Goal: Check status

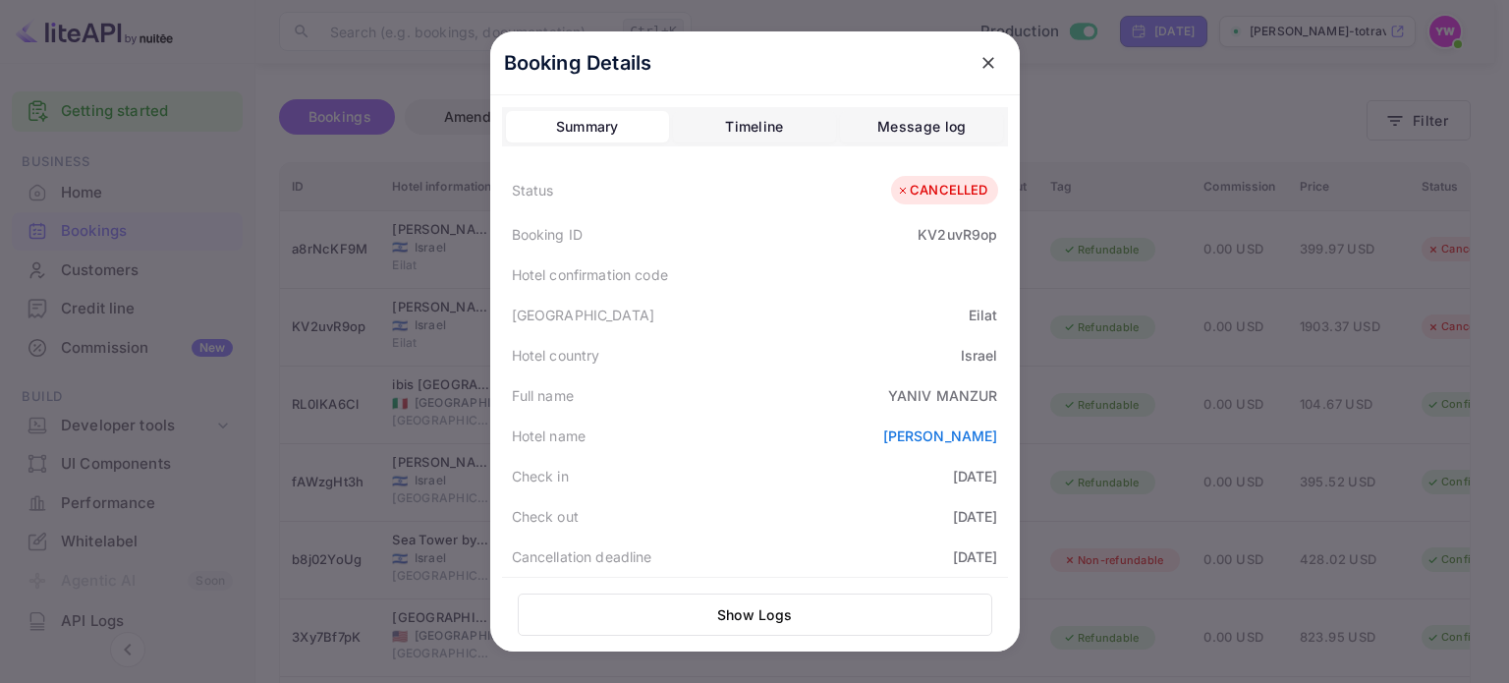
click at [978, 55] on icon "close" at bounding box center [988, 63] width 20 height 20
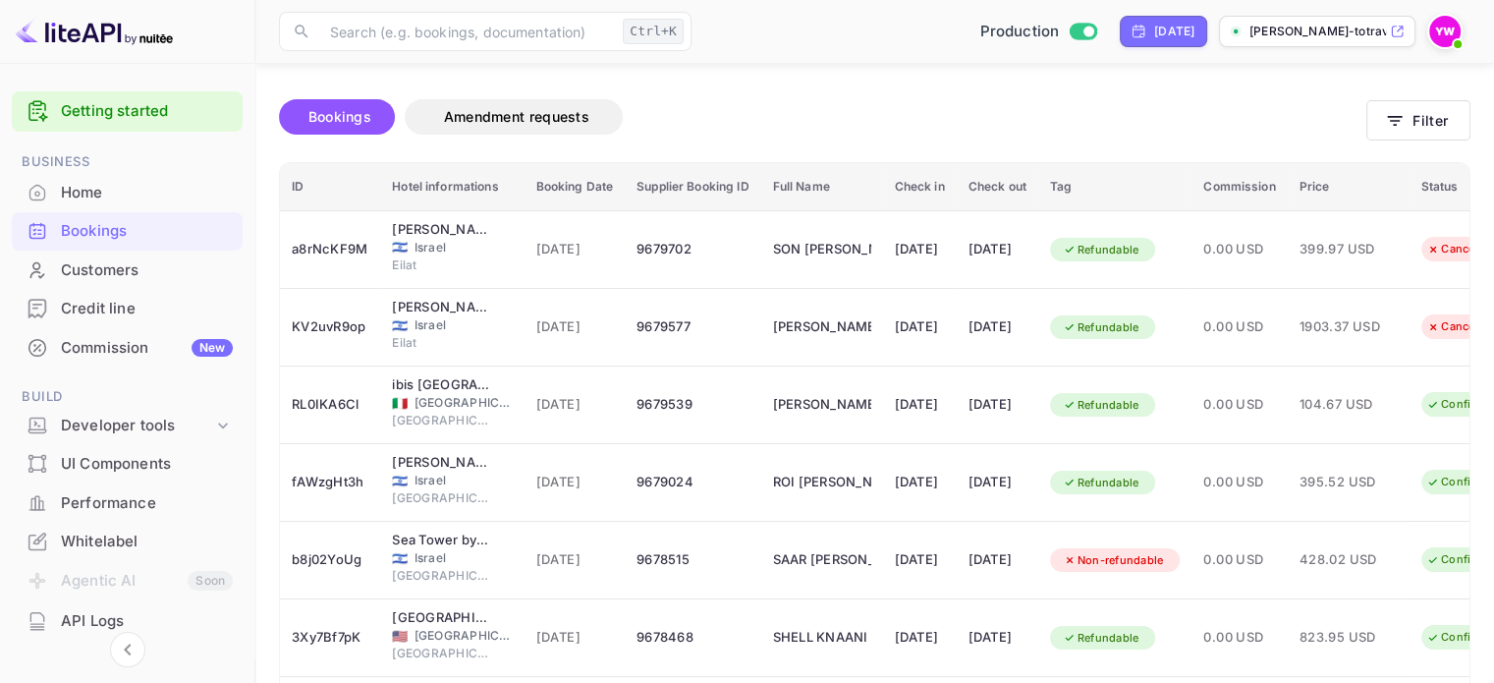
click at [1445, 25] on img at bounding box center [1444, 31] width 31 height 31
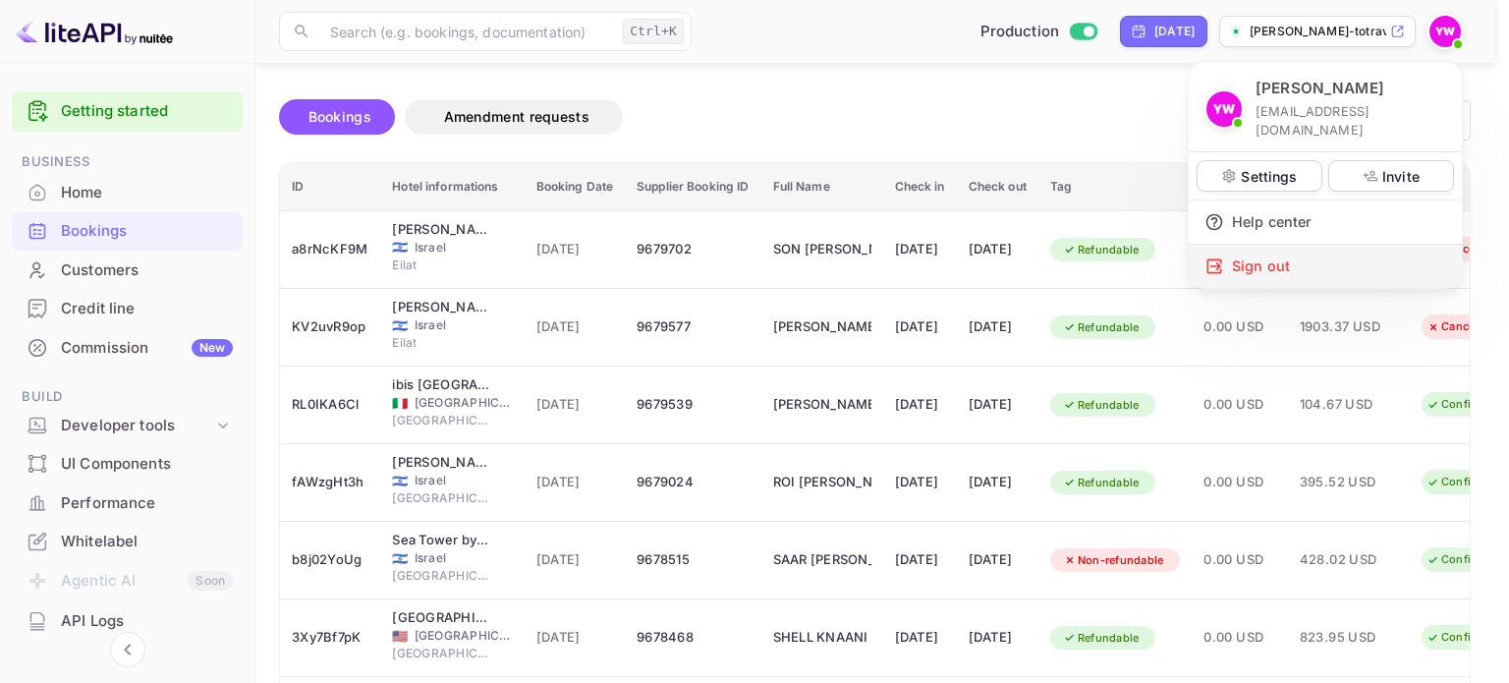
click at [1246, 245] on div "Sign out" at bounding box center [1325, 266] width 273 height 43
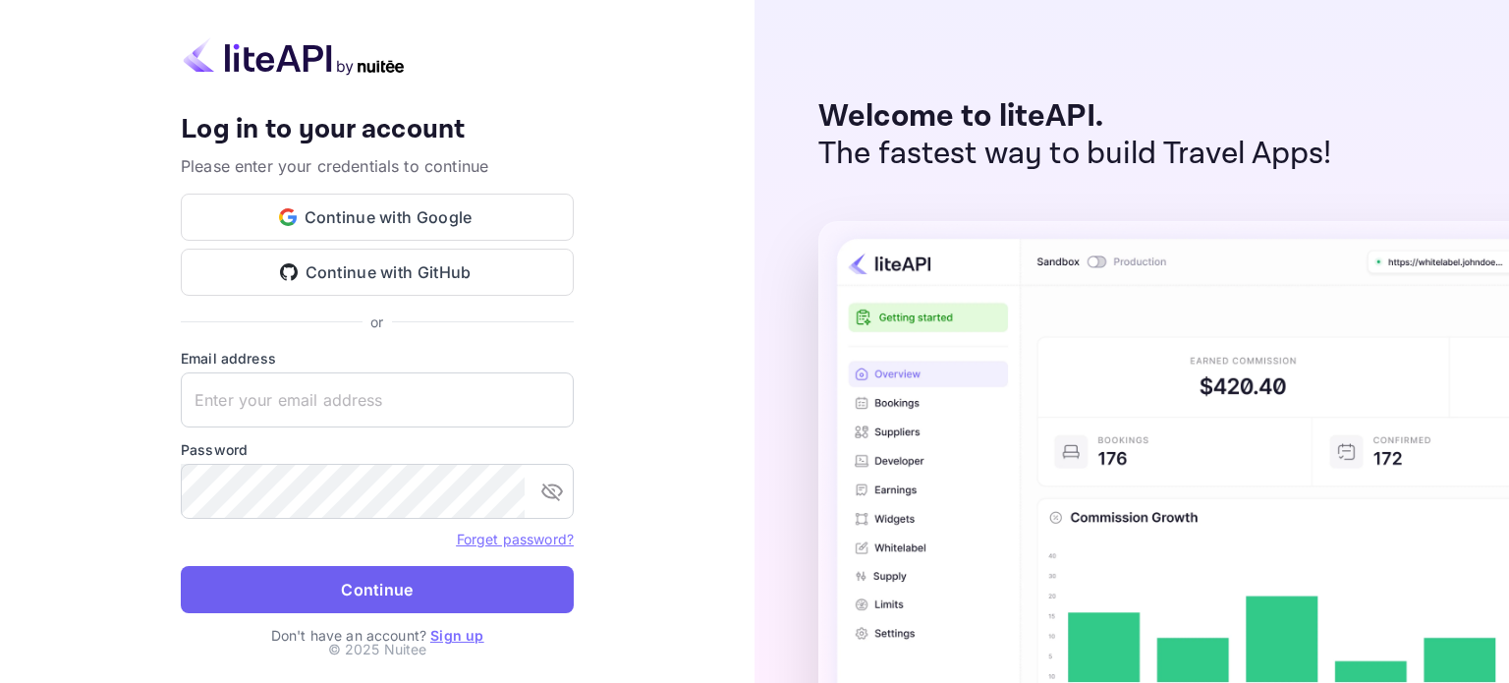
type input "[EMAIL_ADDRESS][DOMAIN_NAME]"
click at [455, 597] on button "Continue" at bounding box center [377, 589] width 393 height 47
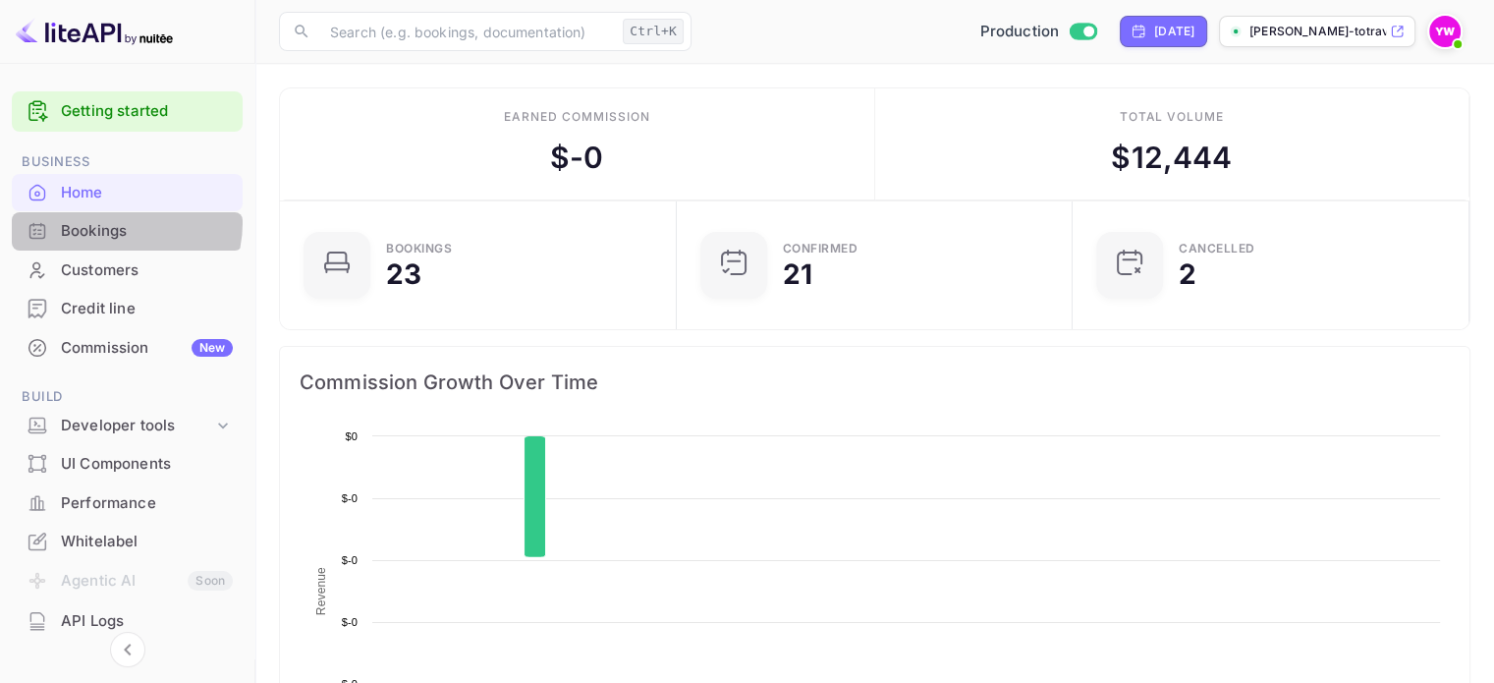
drag, startPoint x: 118, startPoint y: 223, endPoint x: 784, endPoint y: 134, distance: 672.0
click at [118, 223] on div "Bookings" at bounding box center [147, 231] width 172 height 23
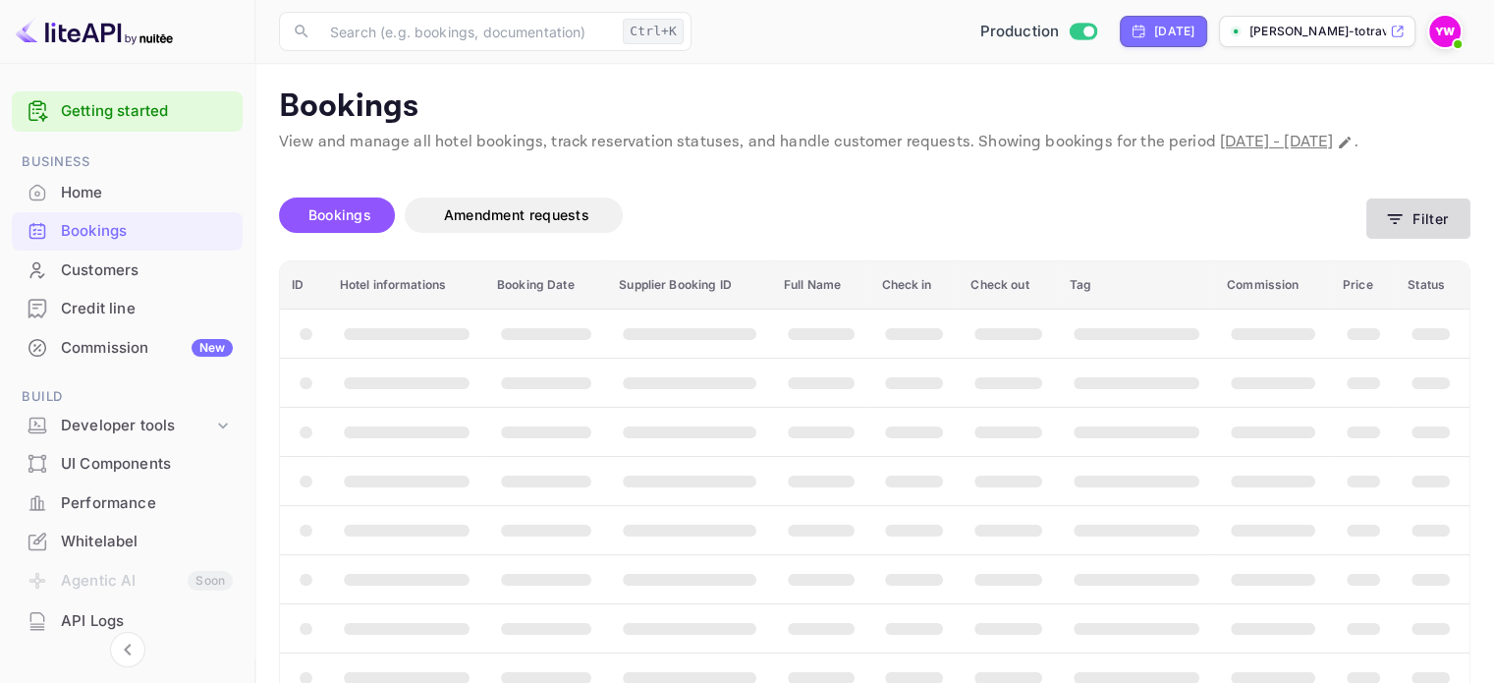
click at [1417, 239] on button "Filter" at bounding box center [1418, 218] width 104 height 40
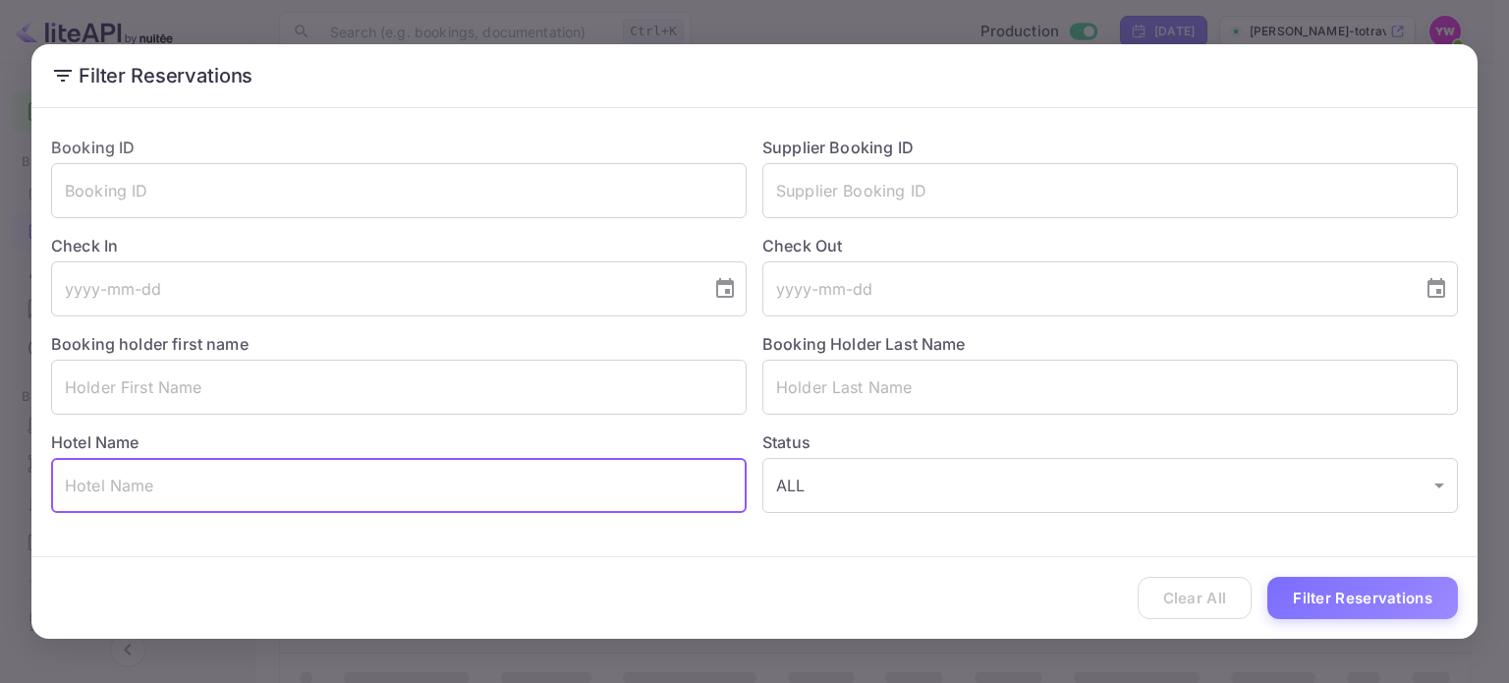
click at [389, 501] on input "text" at bounding box center [398, 485] width 695 height 55
paste input "[GEOGRAPHIC_DATA] [GEOGRAPHIC_DATA]"
type input "[GEOGRAPHIC_DATA] [GEOGRAPHIC_DATA]"
click at [1349, 594] on button "Filter Reservations" at bounding box center [1362, 598] width 191 height 42
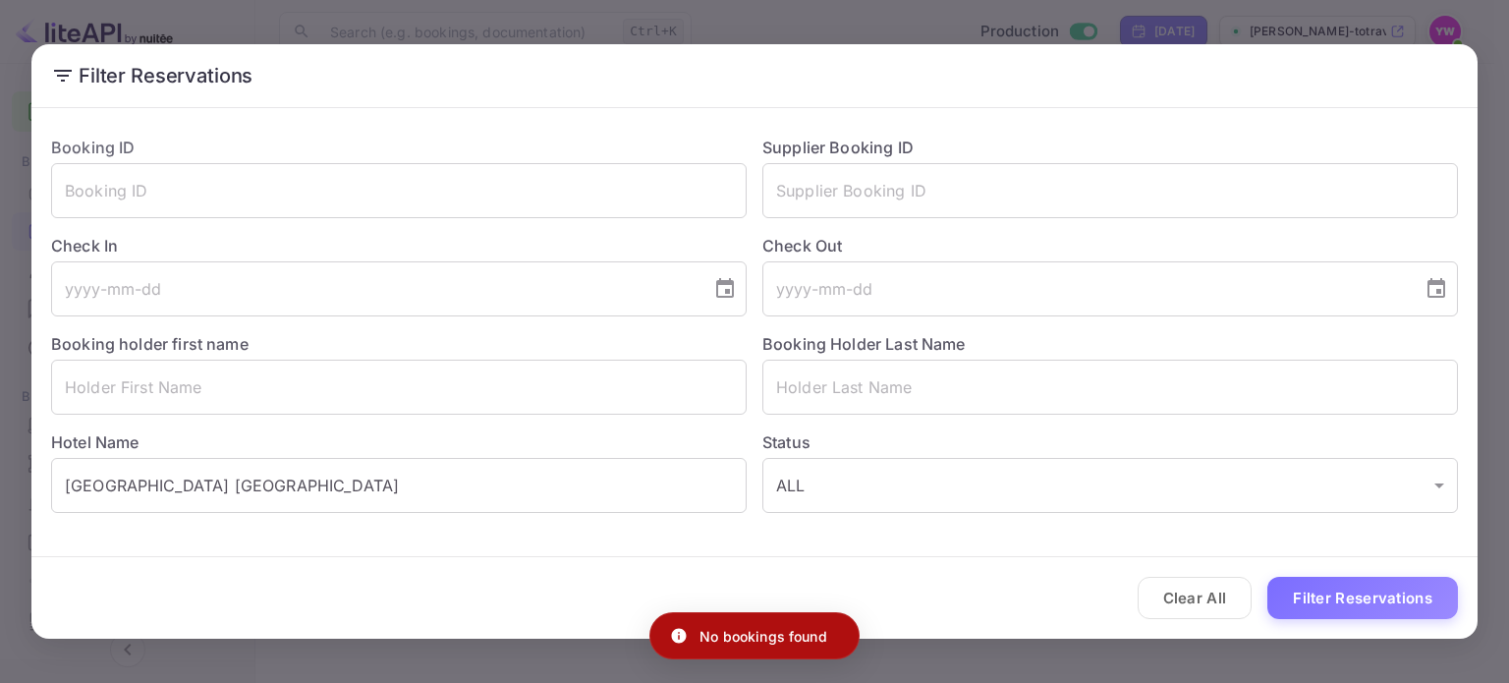
click at [841, 26] on div "Filter Reservations Booking ID ​ Supplier Booking ID ​ Check In ​ Check Out ​ B…" at bounding box center [754, 341] width 1509 height 683
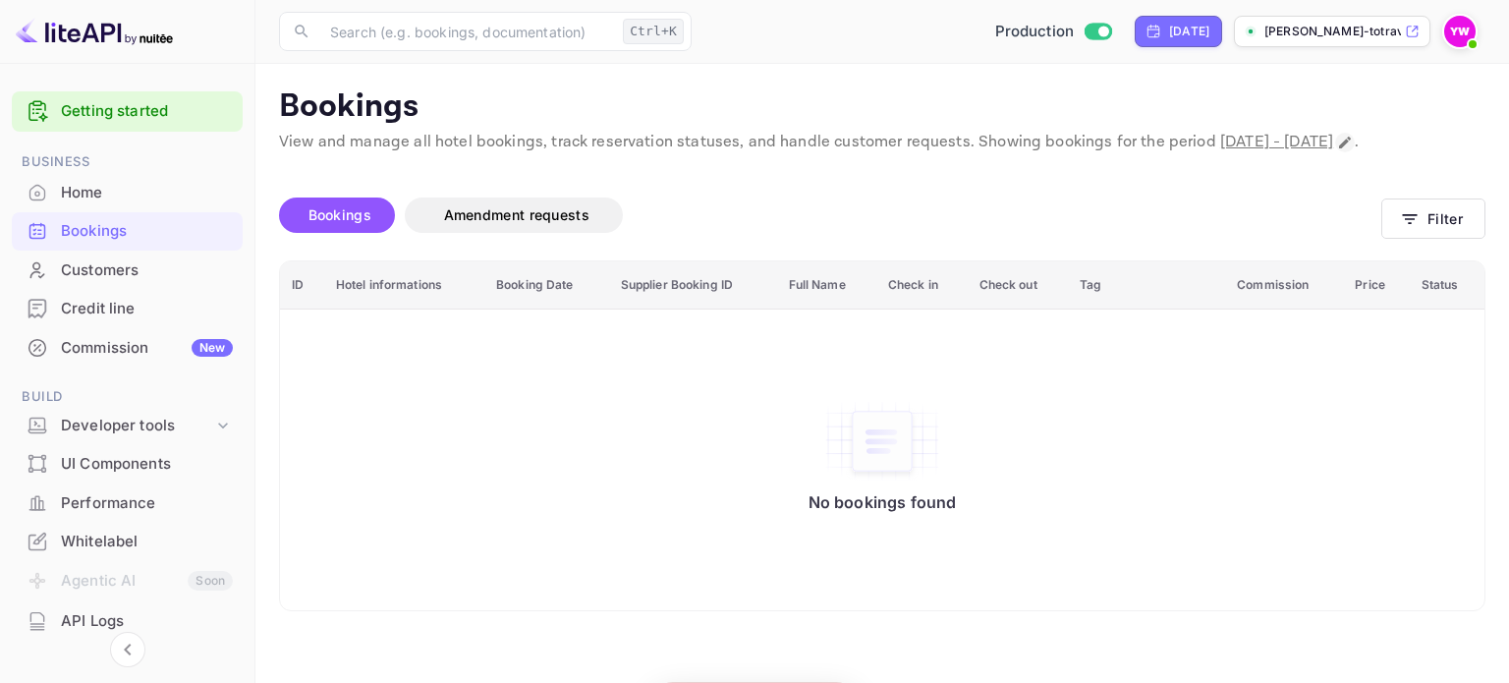
click at [1337, 150] on icon "Change date range" at bounding box center [1345, 143] width 16 height 16
select select "8"
select select "2025"
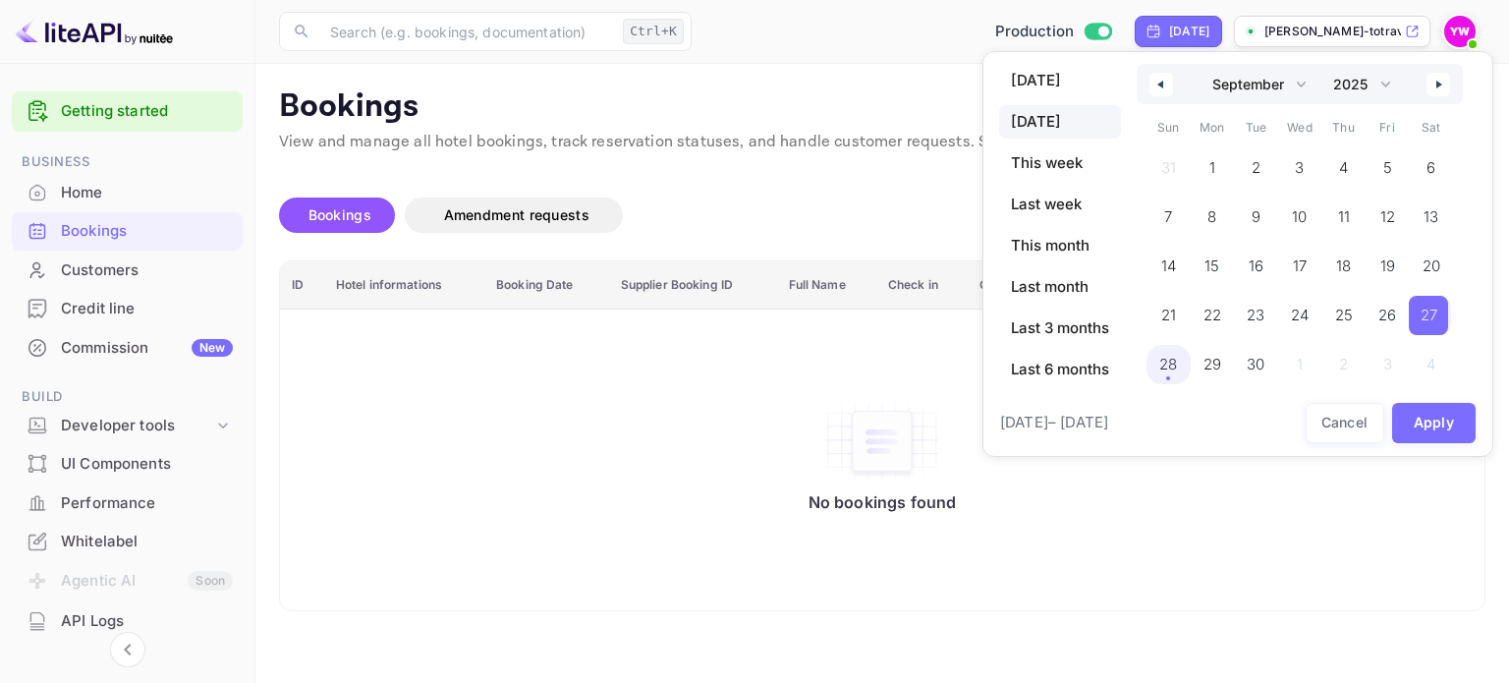
click at [1159, 371] on span "28" at bounding box center [1168, 364] width 44 height 39
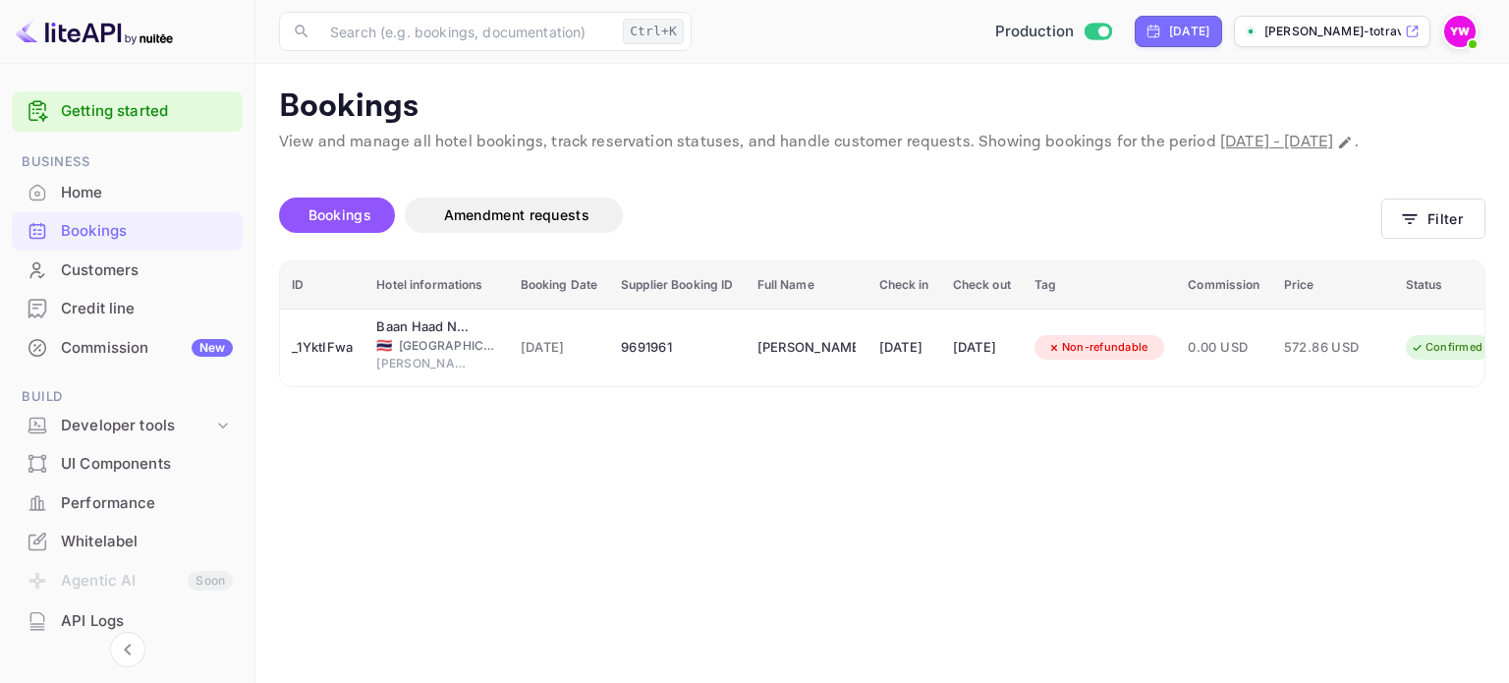
click at [75, 306] on div "Credit line" at bounding box center [147, 309] width 172 height 23
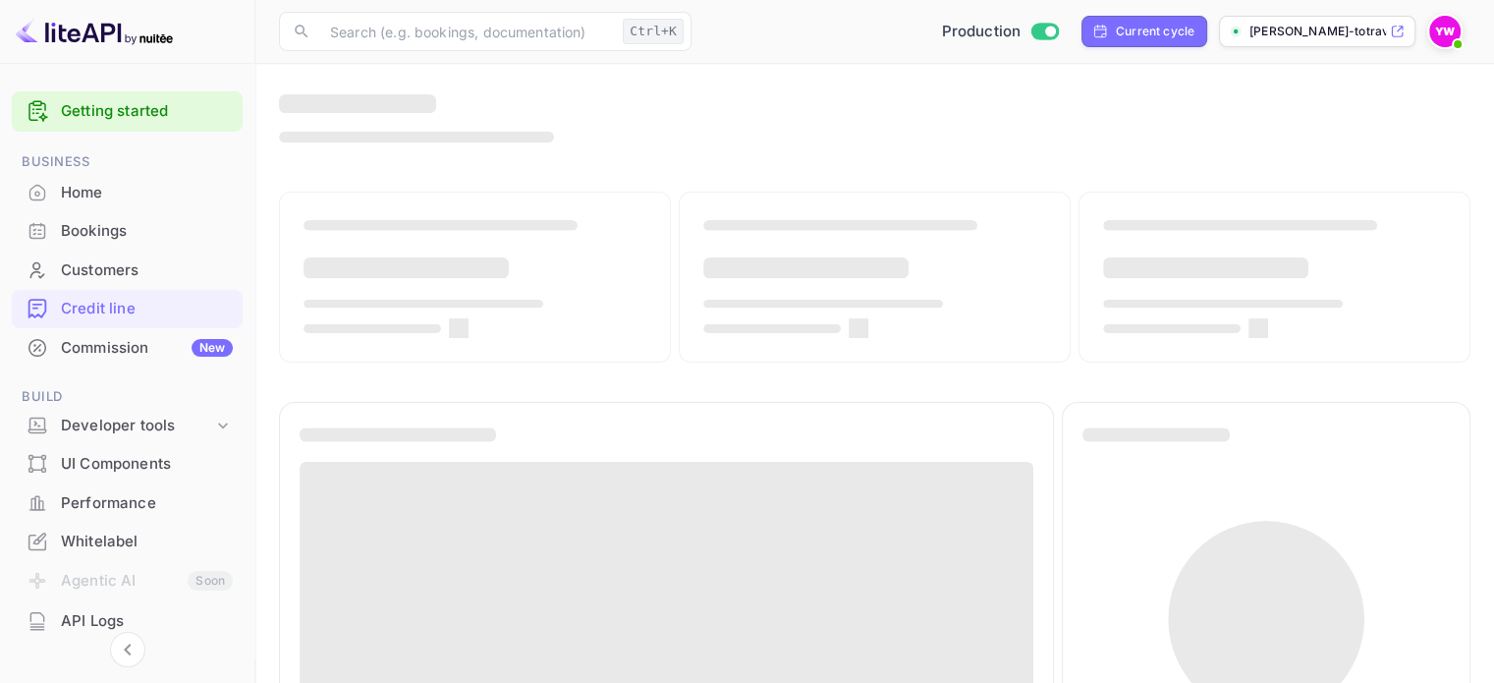
click at [136, 269] on div "Customers" at bounding box center [147, 270] width 172 height 23
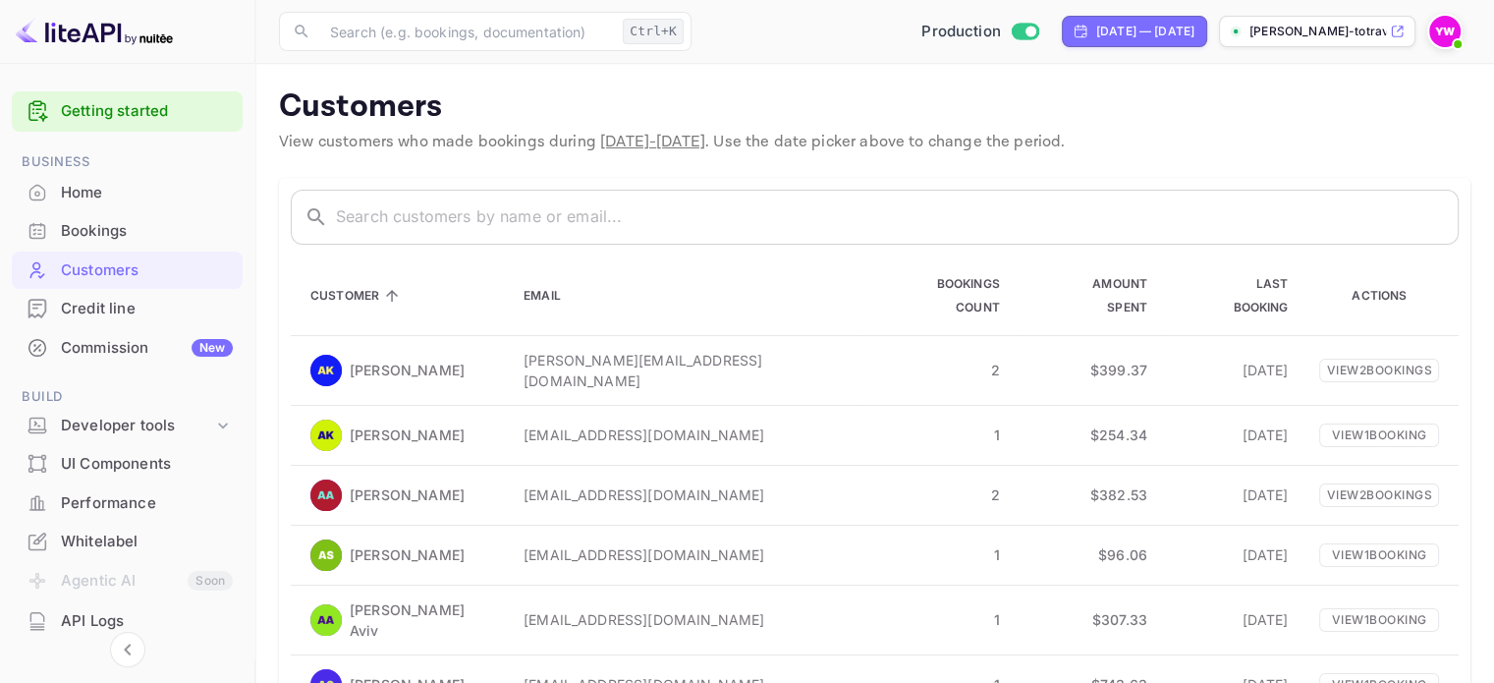
click at [106, 229] on div "Bookings" at bounding box center [147, 231] width 172 height 23
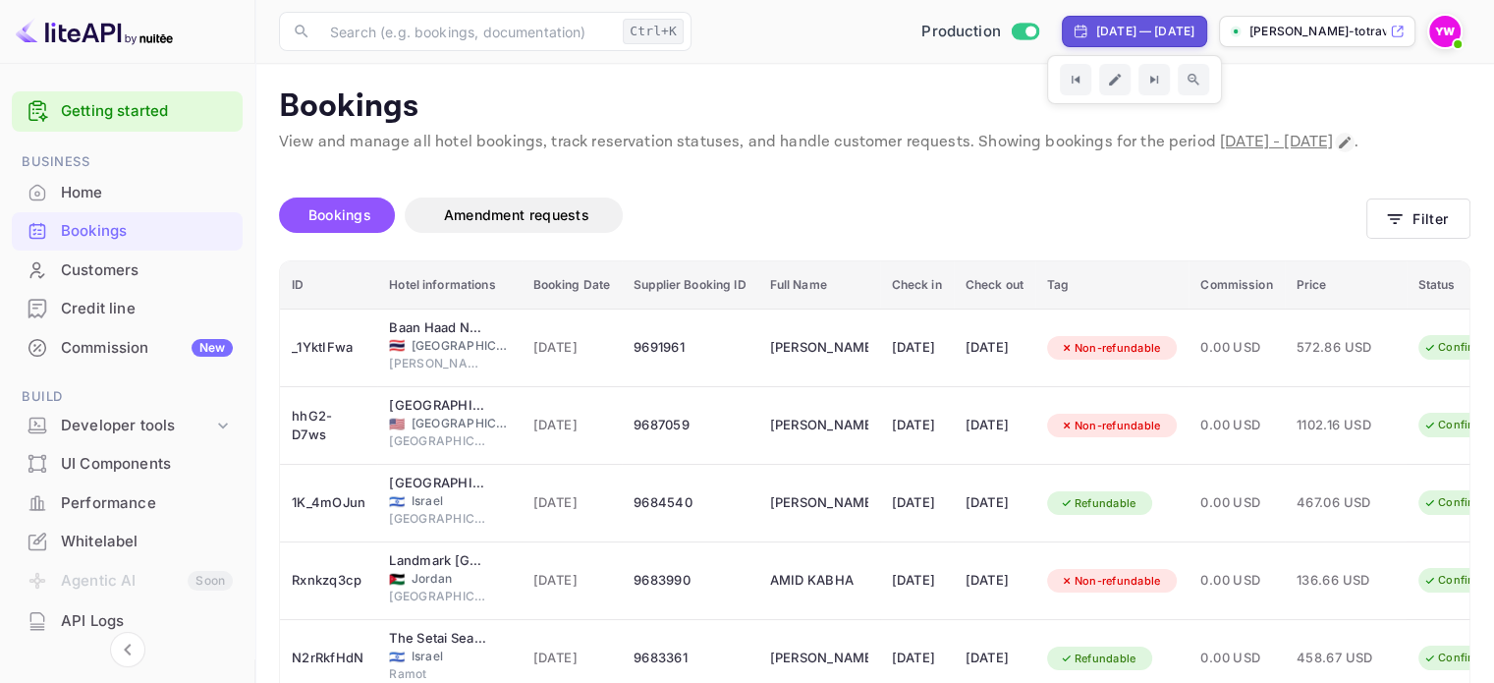
click at [1335, 152] on button "Change date range" at bounding box center [1345, 143] width 20 height 20
select select "7"
select select "2025"
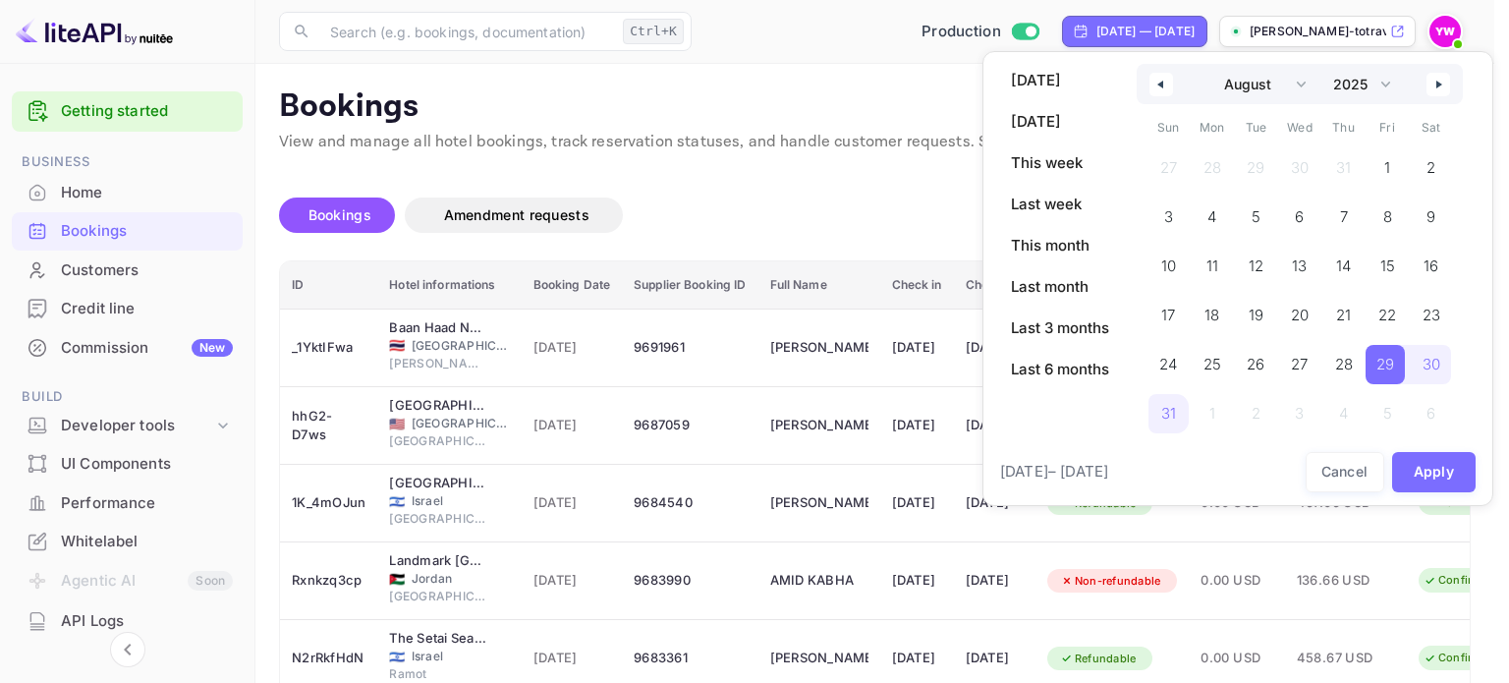
click at [1434, 90] on button "button" at bounding box center [1438, 85] width 24 height 24
select select "8"
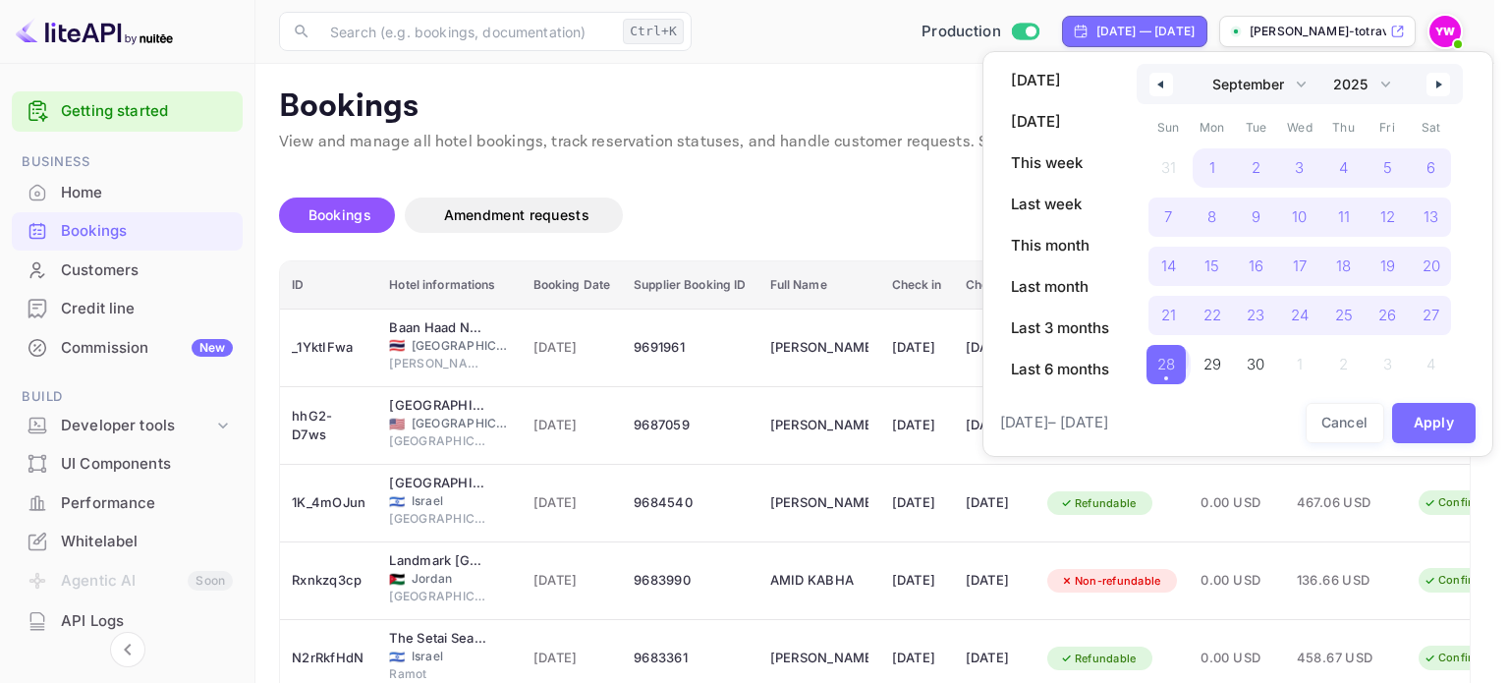
drag, startPoint x: 1177, startPoint y: 374, endPoint x: 1425, endPoint y: 385, distance: 248.8
click at [1176, 374] on span "28" at bounding box center [1165, 364] width 39 height 39
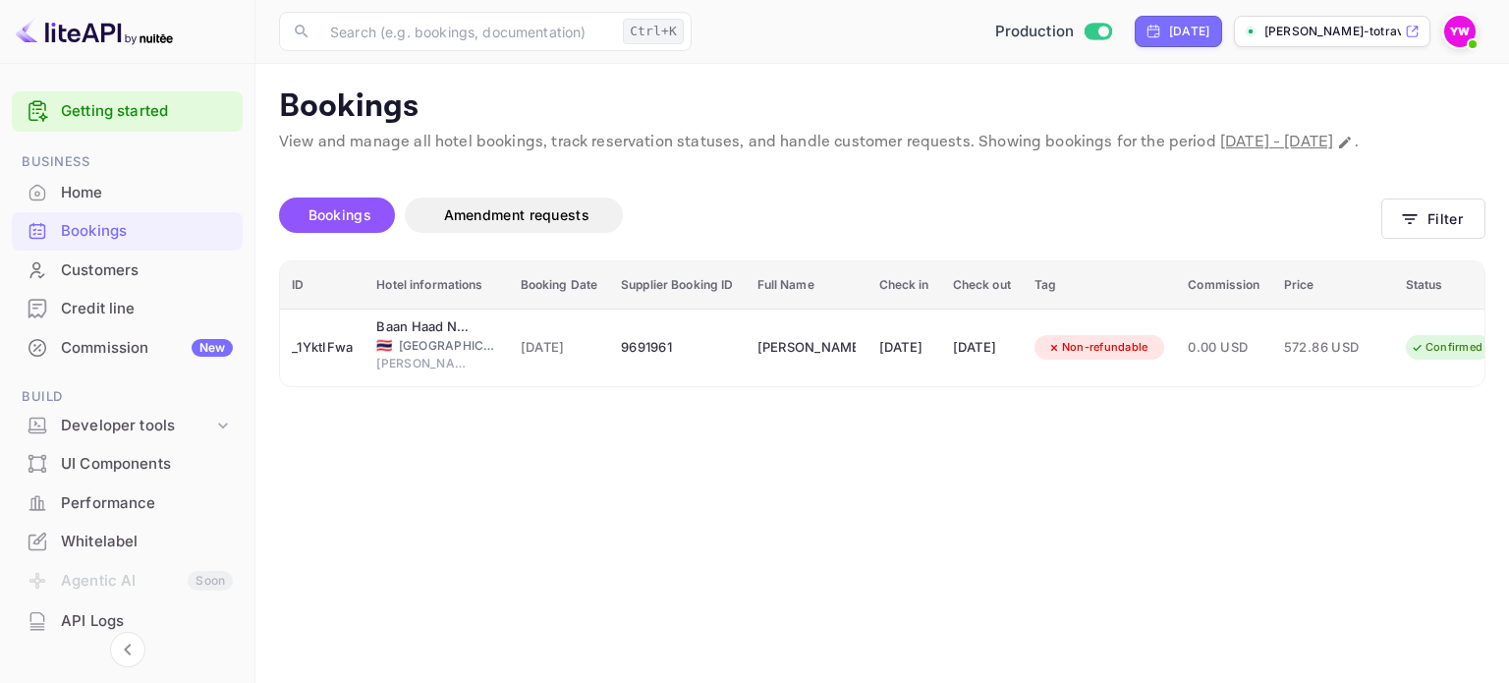
click at [1454, 36] on img at bounding box center [1459, 31] width 31 height 31
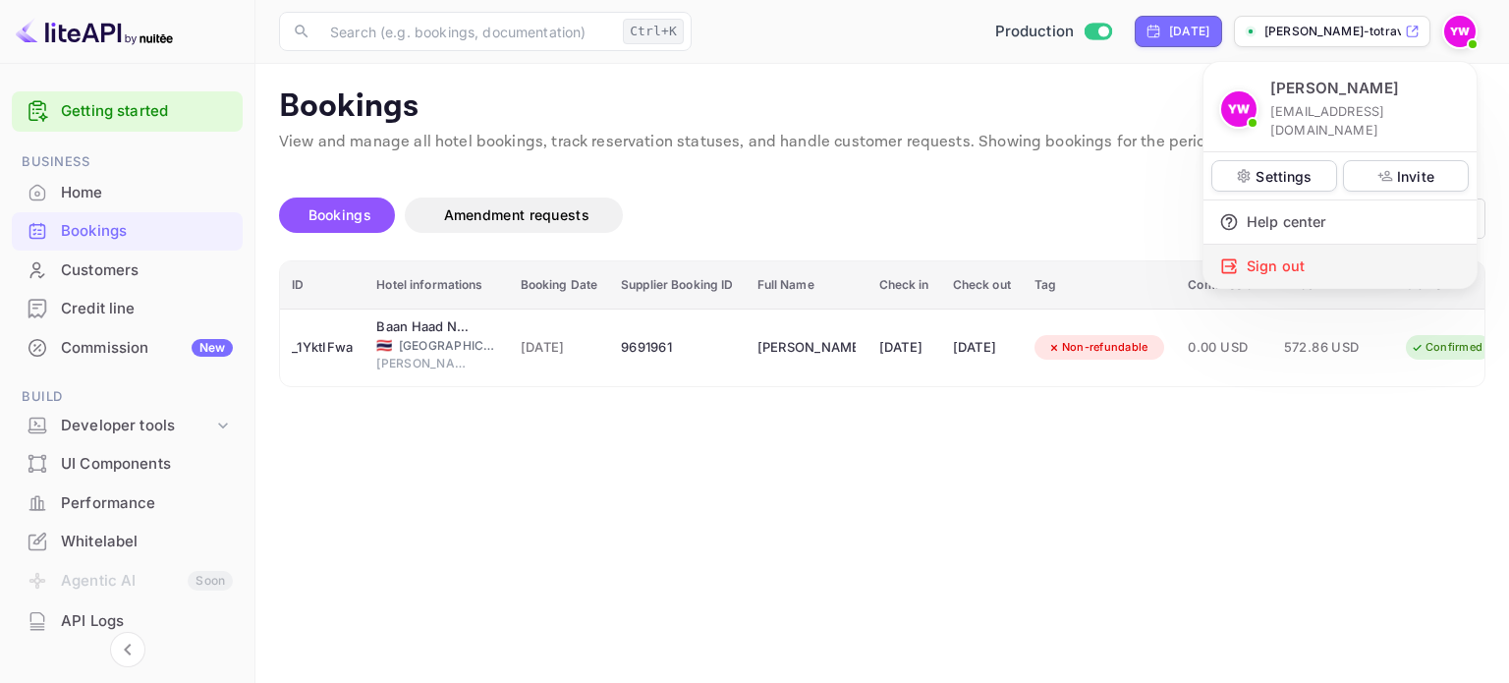
click at [1261, 247] on div "Sign out" at bounding box center [1339, 266] width 273 height 43
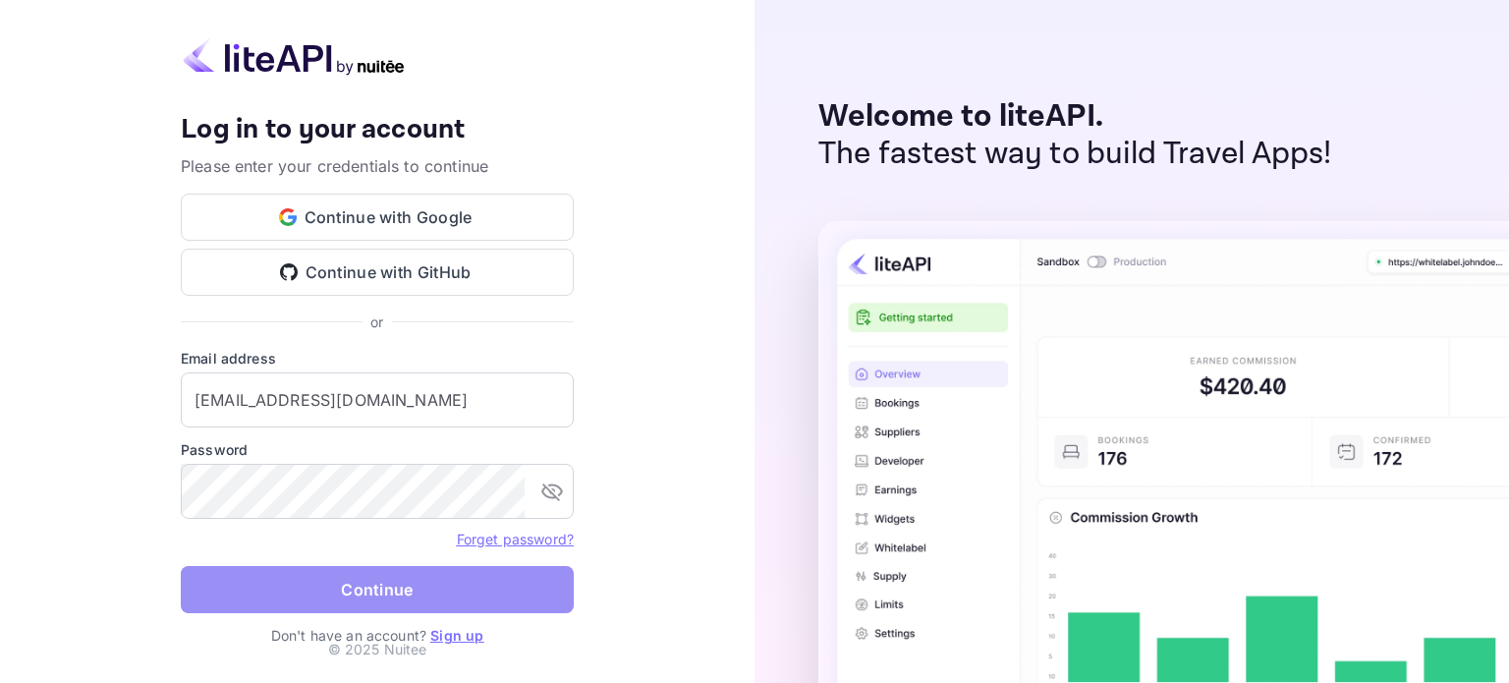
click at [459, 588] on button "Continue" at bounding box center [377, 589] width 393 height 47
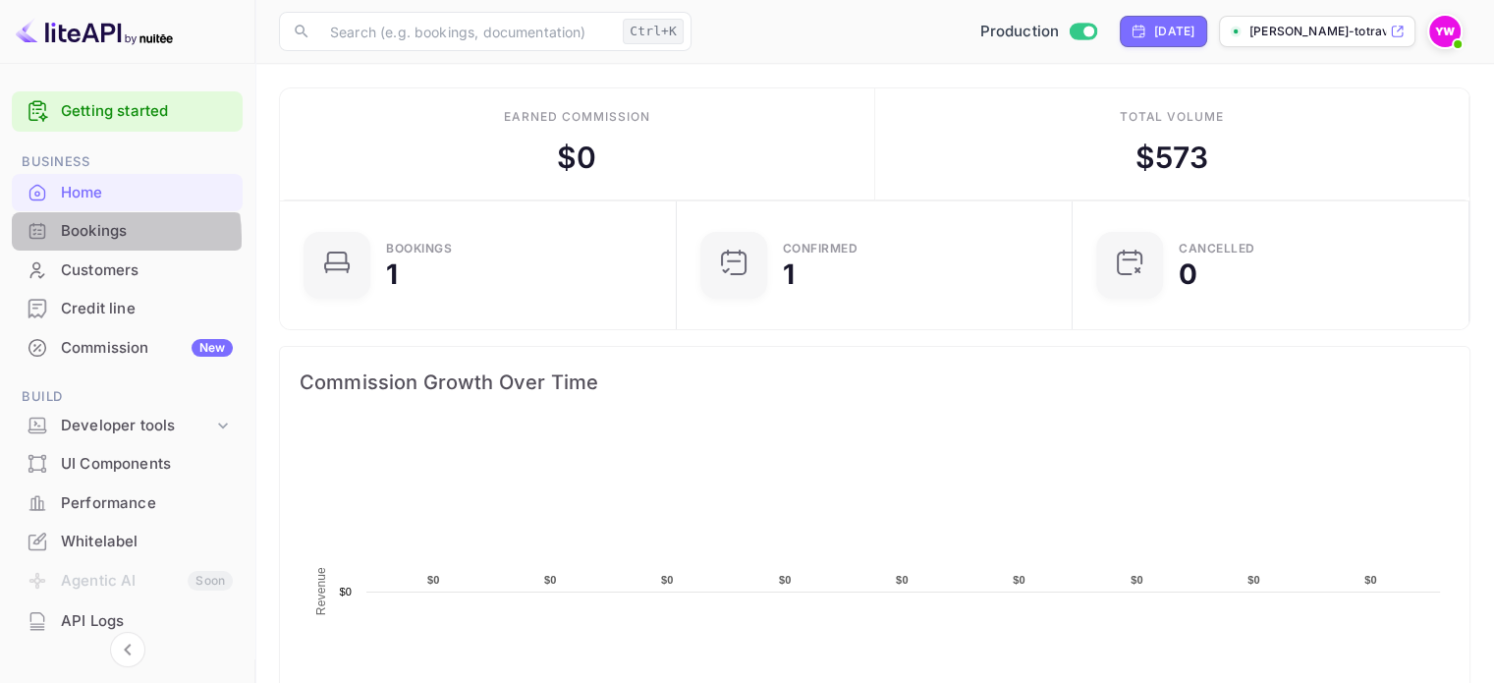
click at [75, 238] on div "Bookings" at bounding box center [147, 231] width 172 height 23
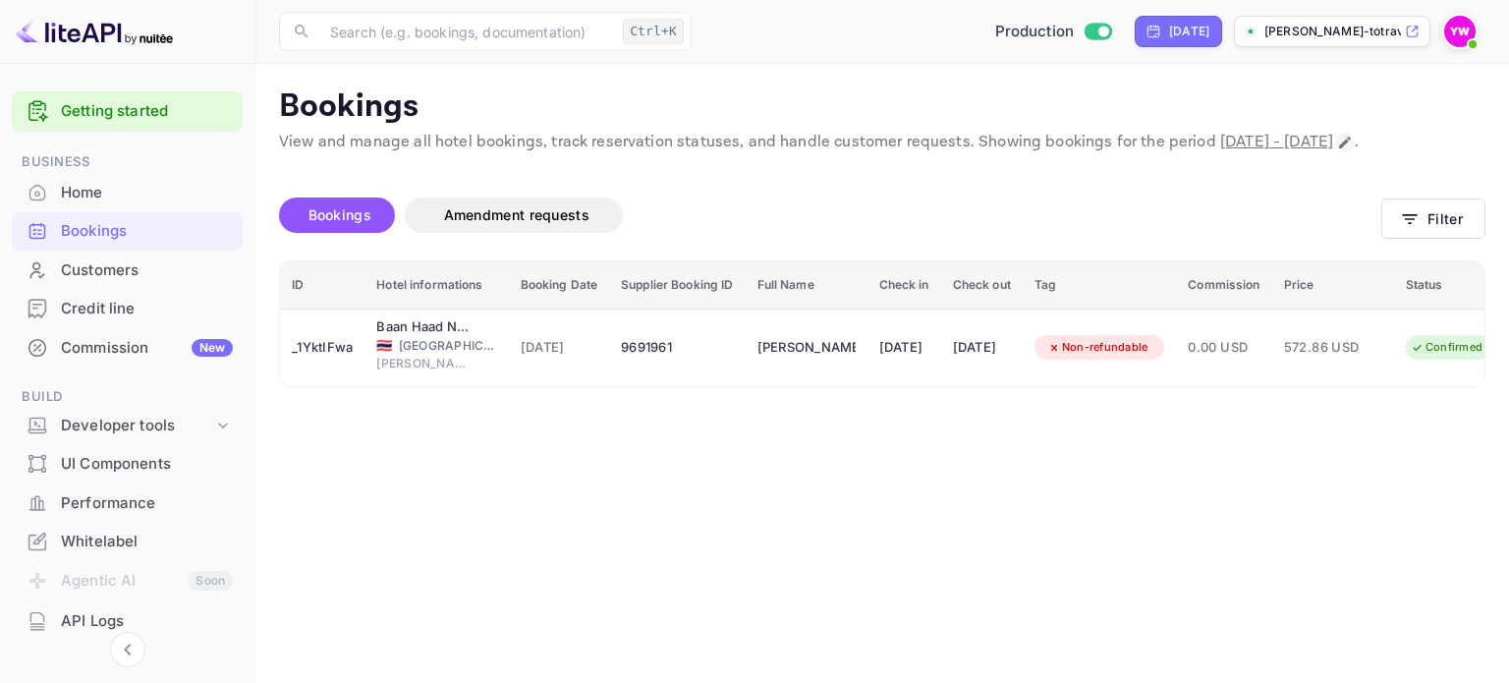
click at [1337, 150] on icon "Change date range" at bounding box center [1345, 143] width 16 height 16
select select "8"
select select "2025"
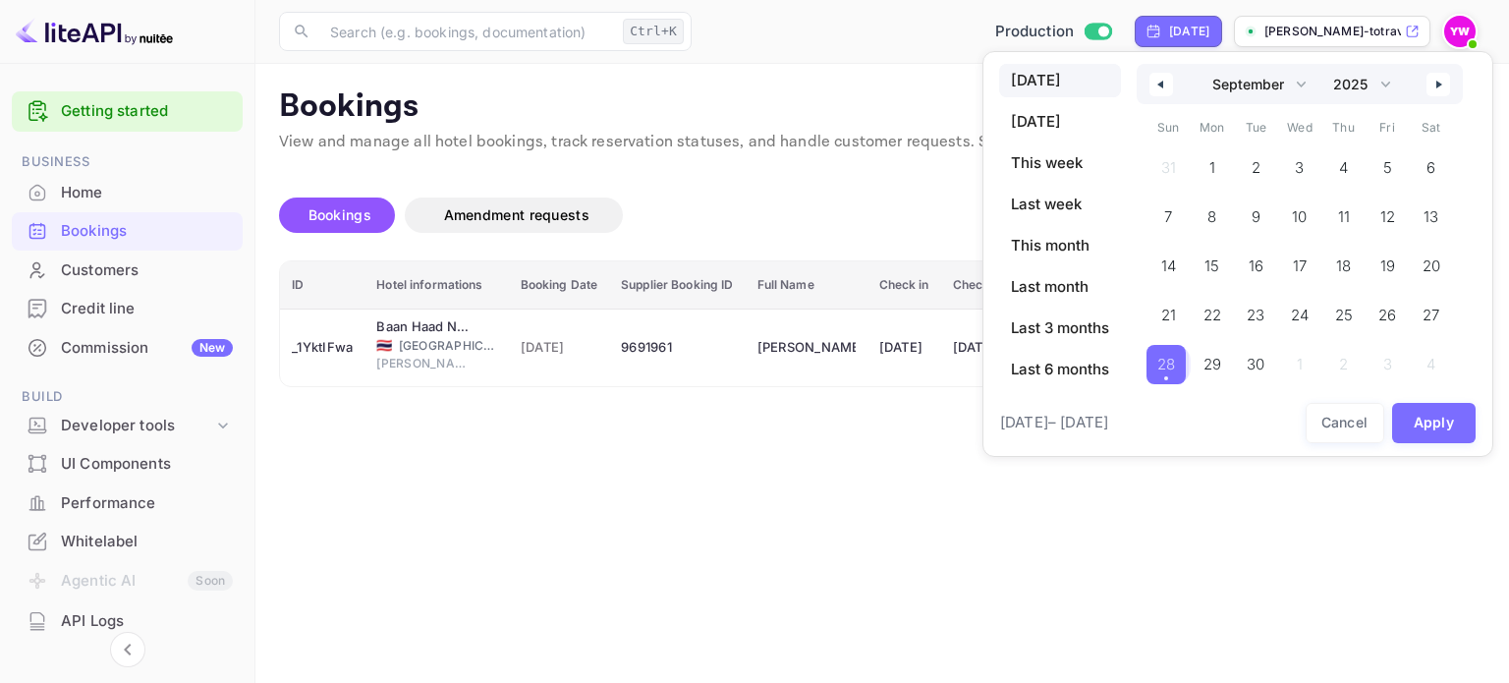
click at [1164, 361] on span "28" at bounding box center [1166, 364] width 18 height 35
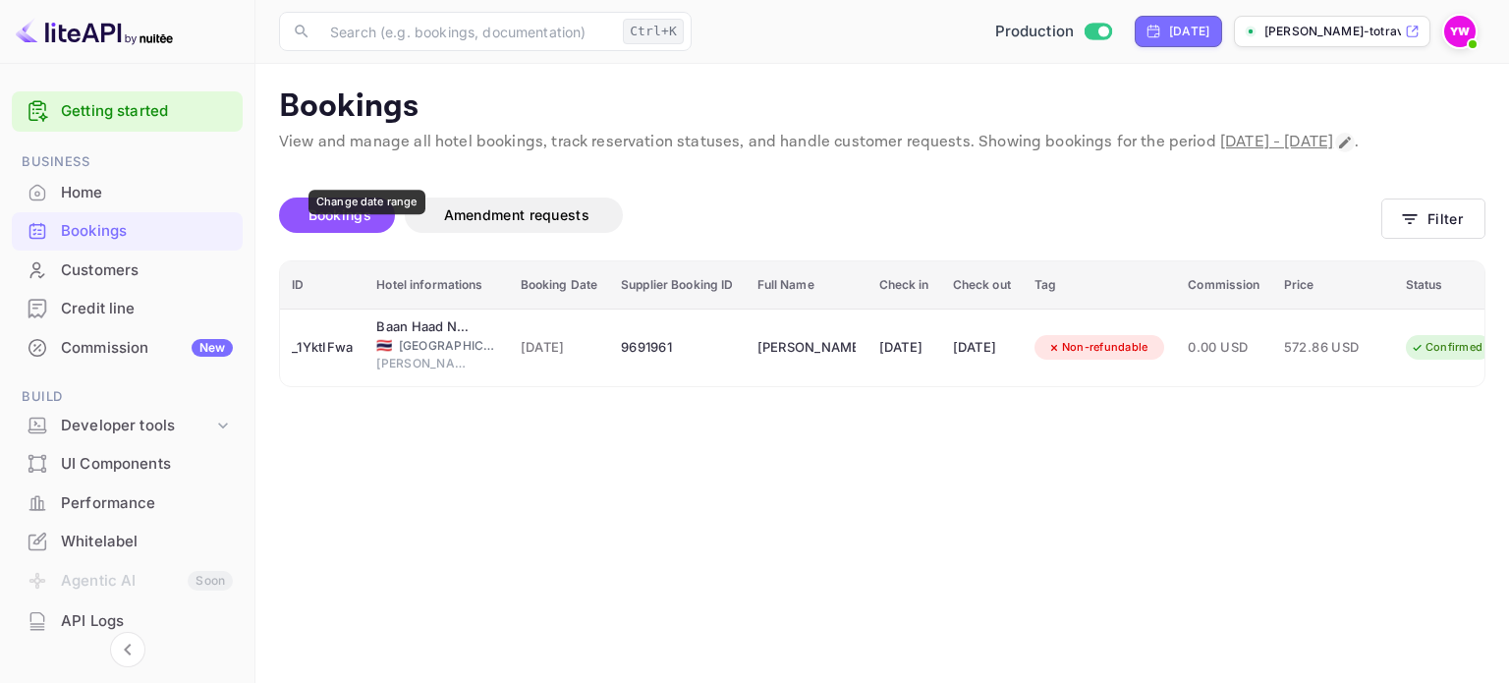
click at [1337, 150] on icon "Change date range" at bounding box center [1345, 143] width 16 height 16
select select "8"
select select "2025"
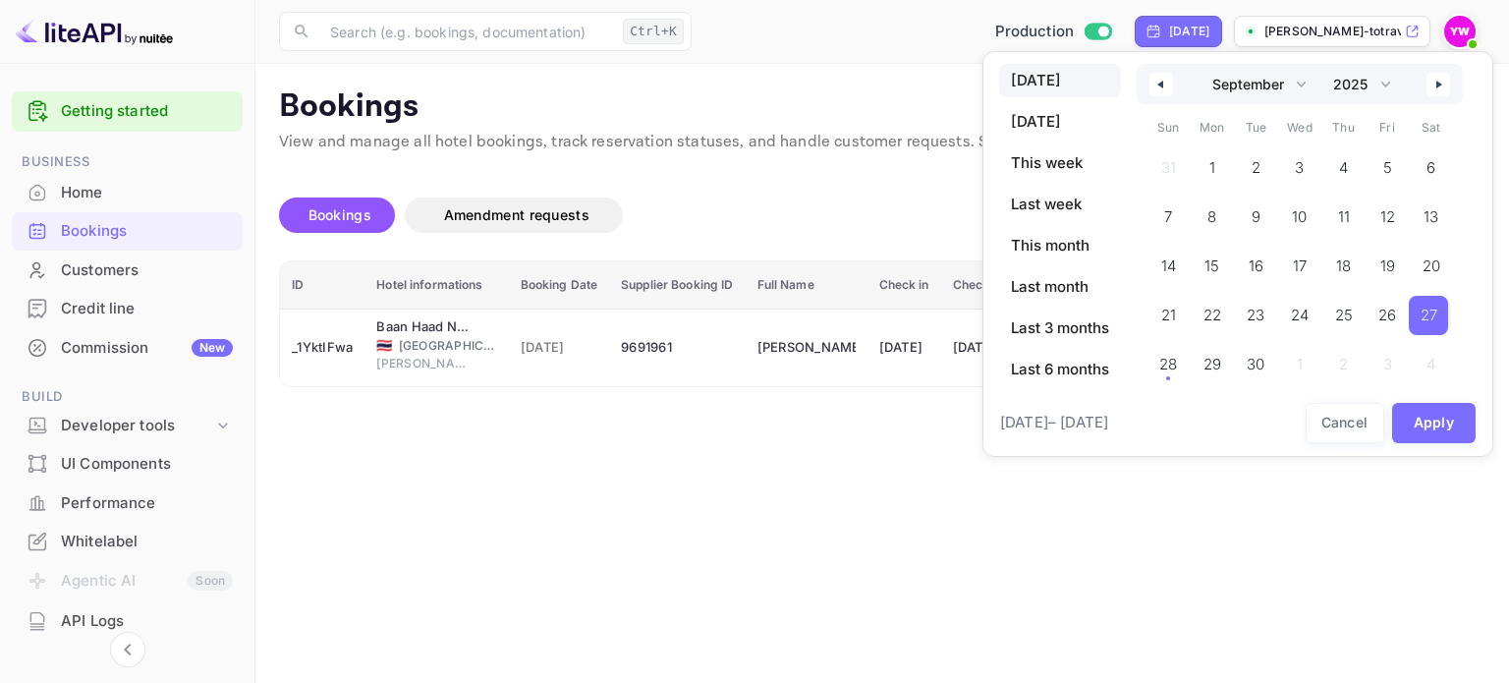
click at [1434, 316] on span "27" at bounding box center [1428, 315] width 17 height 35
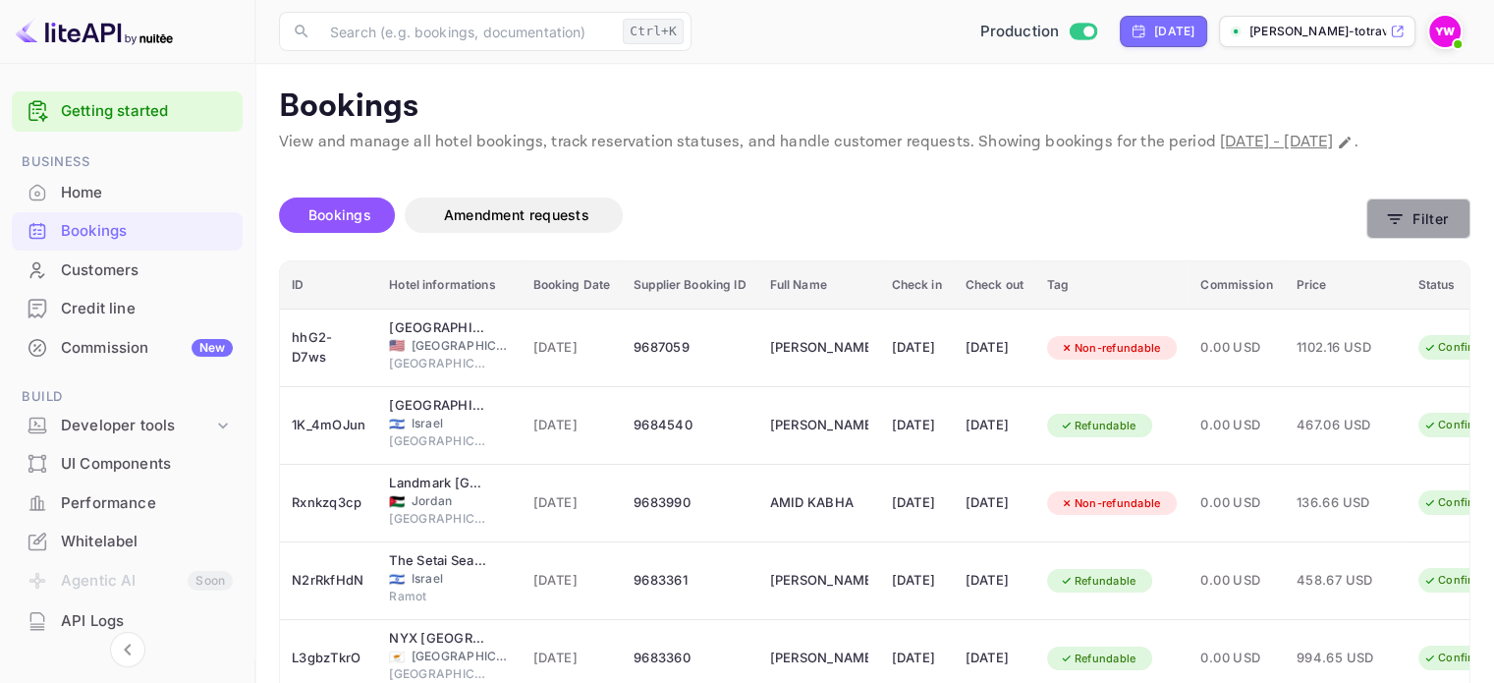
click at [1393, 229] on icon "button" at bounding box center [1395, 219] width 20 height 20
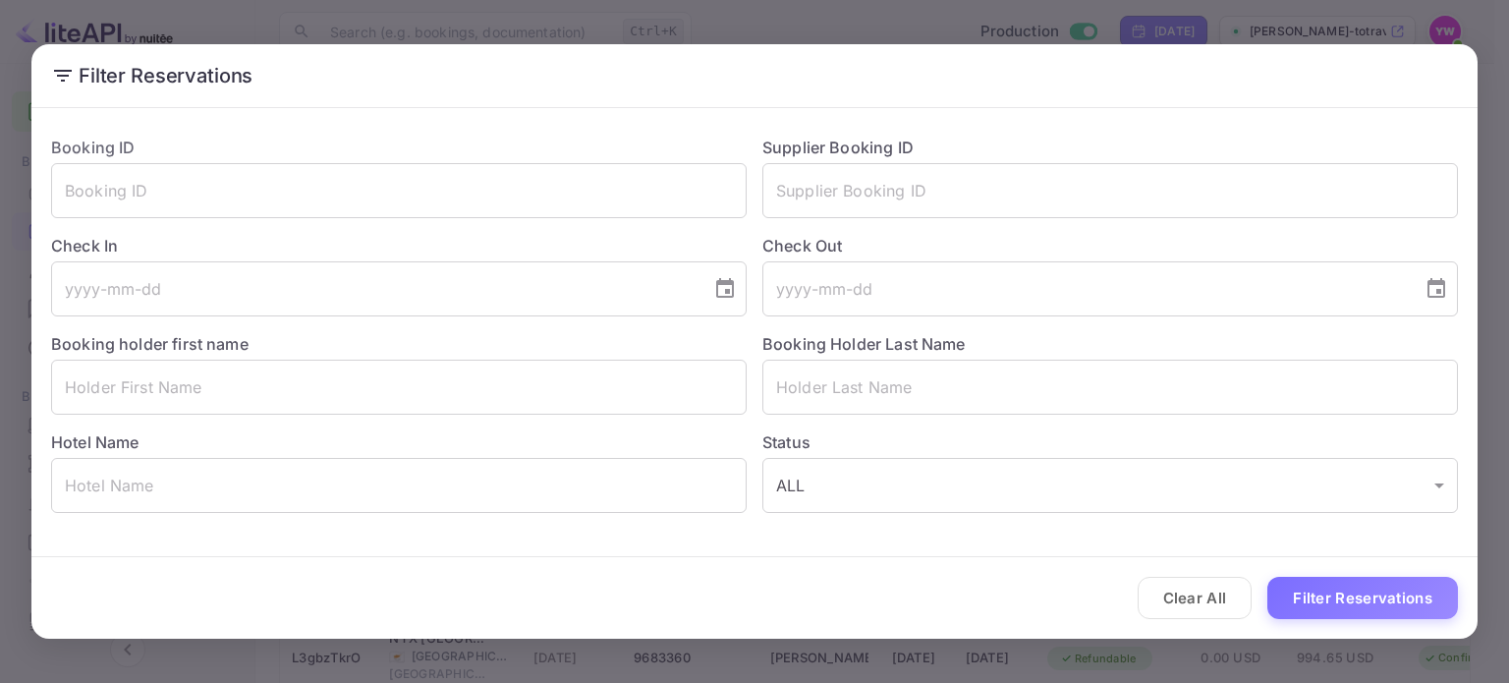
click at [1493, 102] on div "Filter Reservations Booking ID ​ Supplier Booking ID ​ Check In ​ Check Out ​ B…" at bounding box center [754, 341] width 1509 height 683
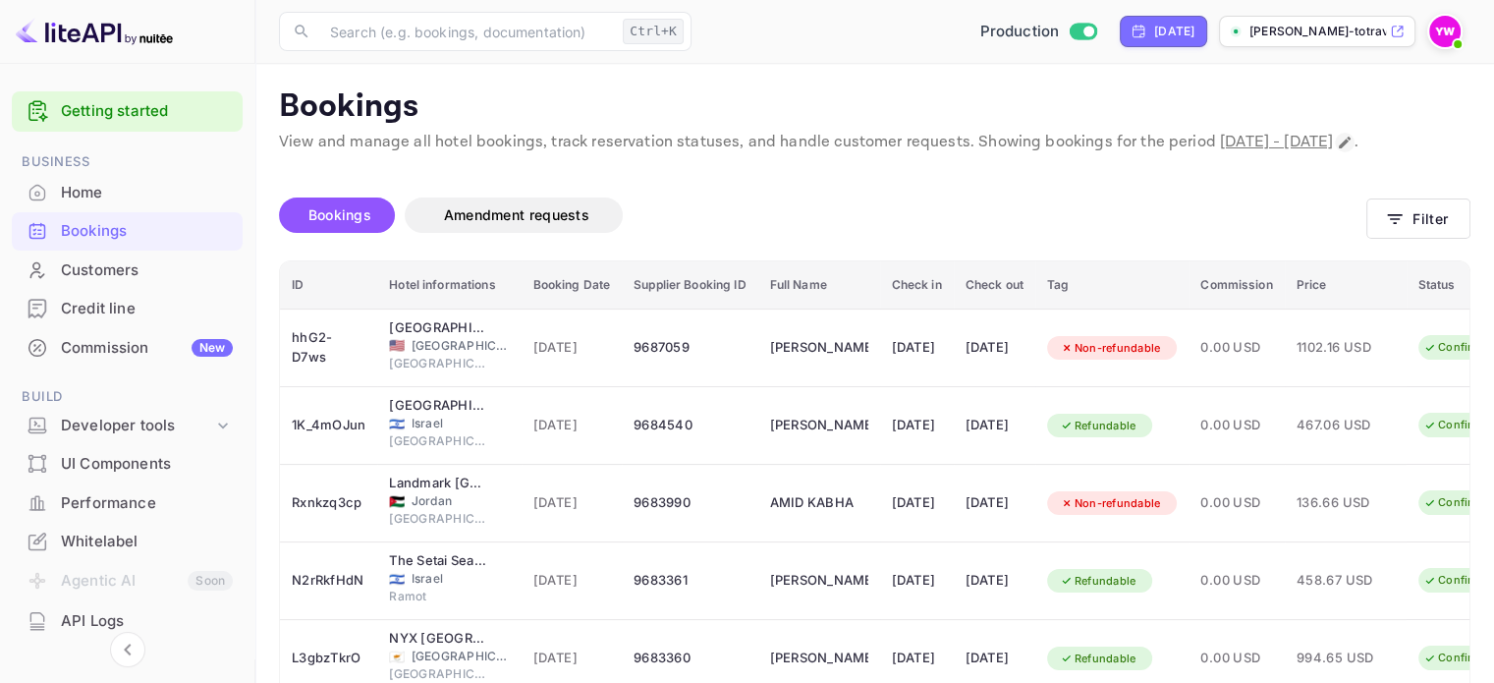
click at [1339, 148] on icon "Change date range" at bounding box center [1345, 143] width 12 height 12
select select "8"
select select "2025"
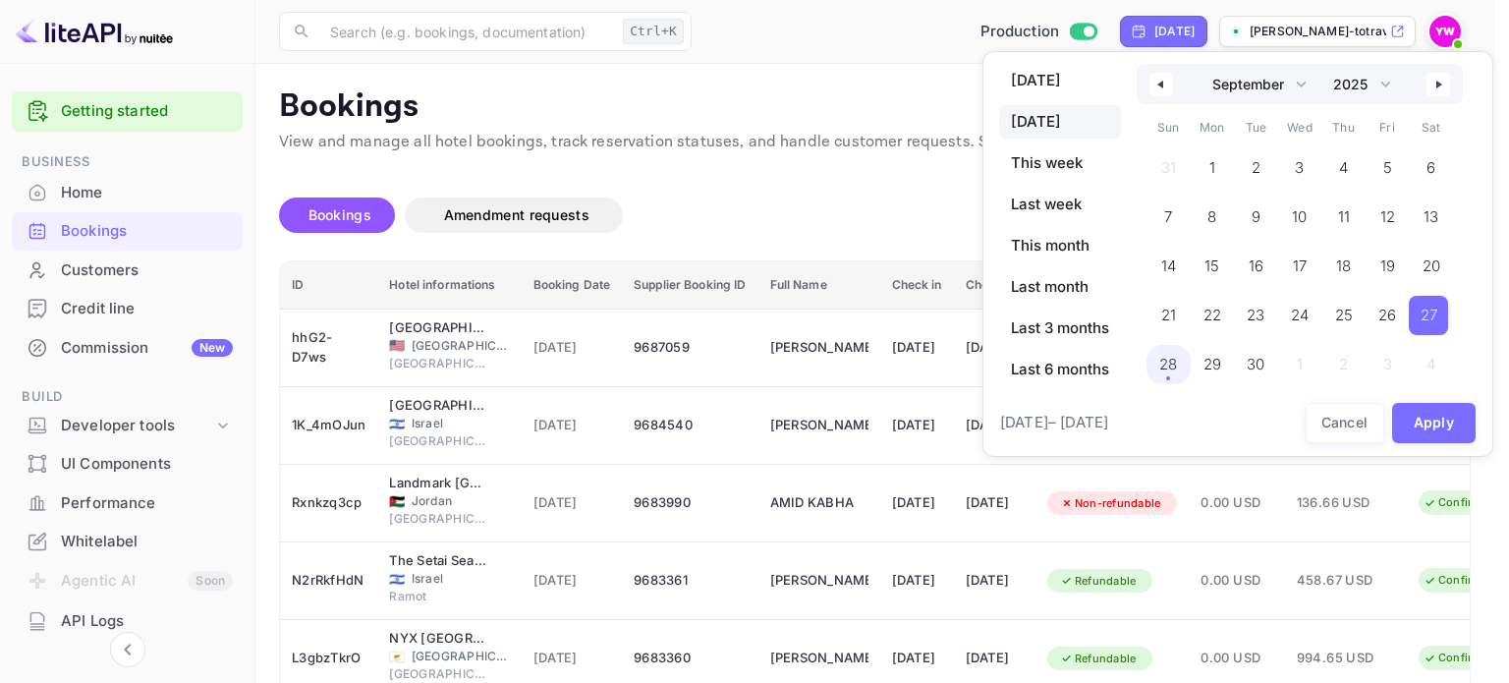
click at [1173, 357] on span "28" at bounding box center [1168, 364] width 18 height 35
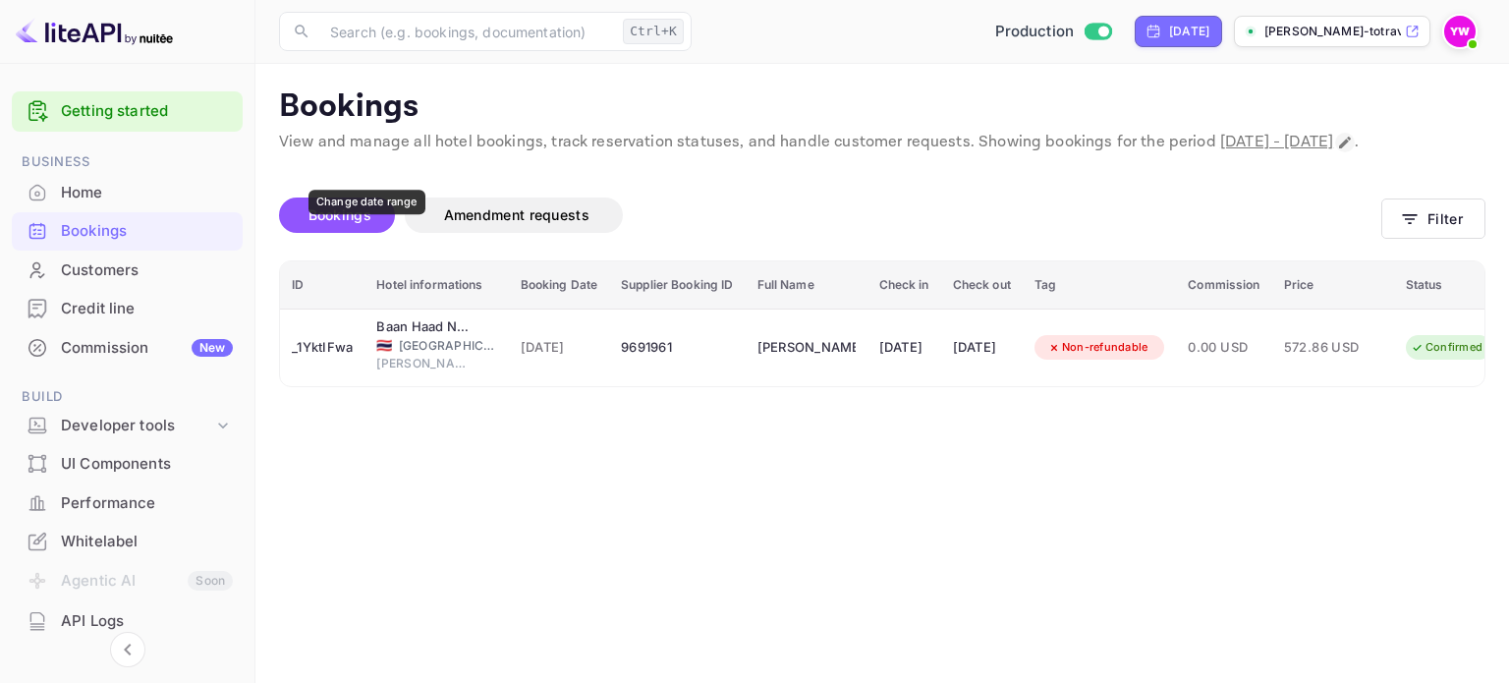
click at [1339, 148] on icon "Change date range" at bounding box center [1345, 143] width 12 height 12
select select "8"
select select "2025"
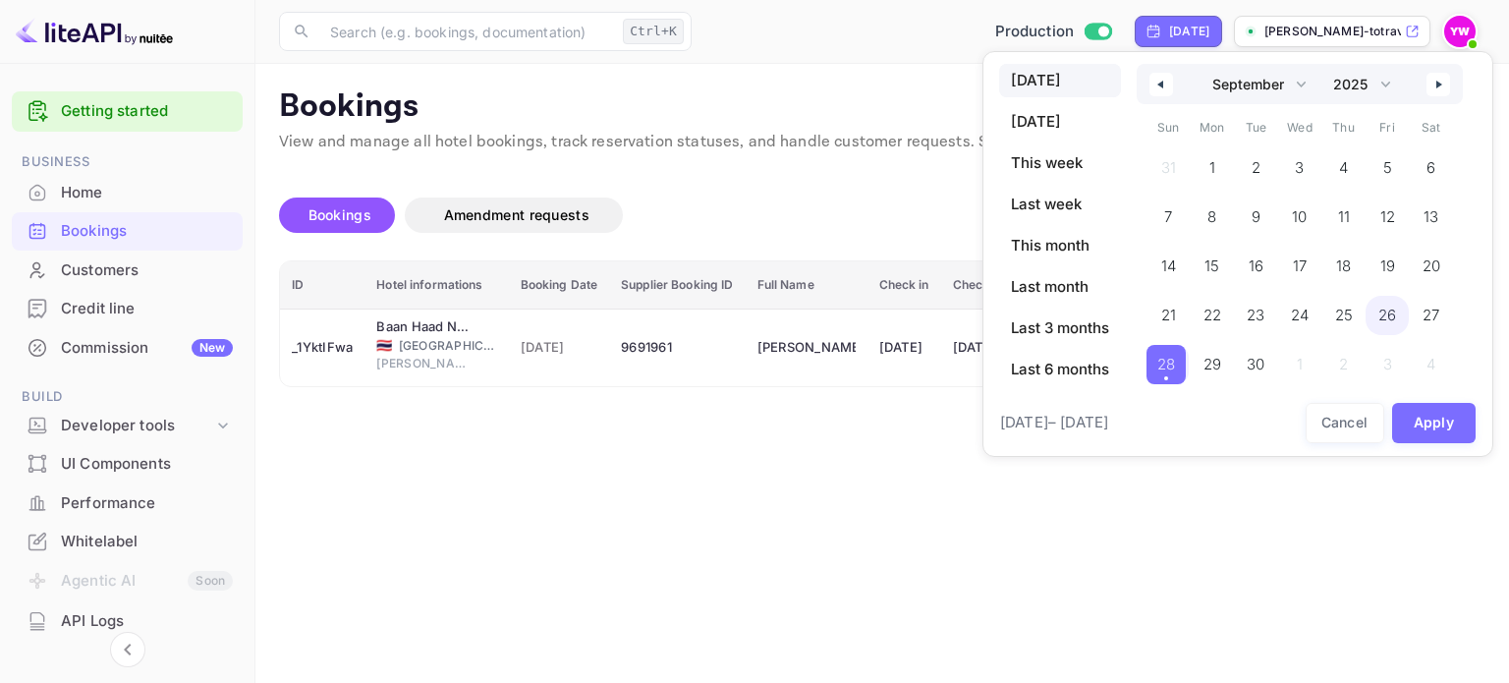
click at [1428, 309] on span "27" at bounding box center [1430, 315] width 17 height 35
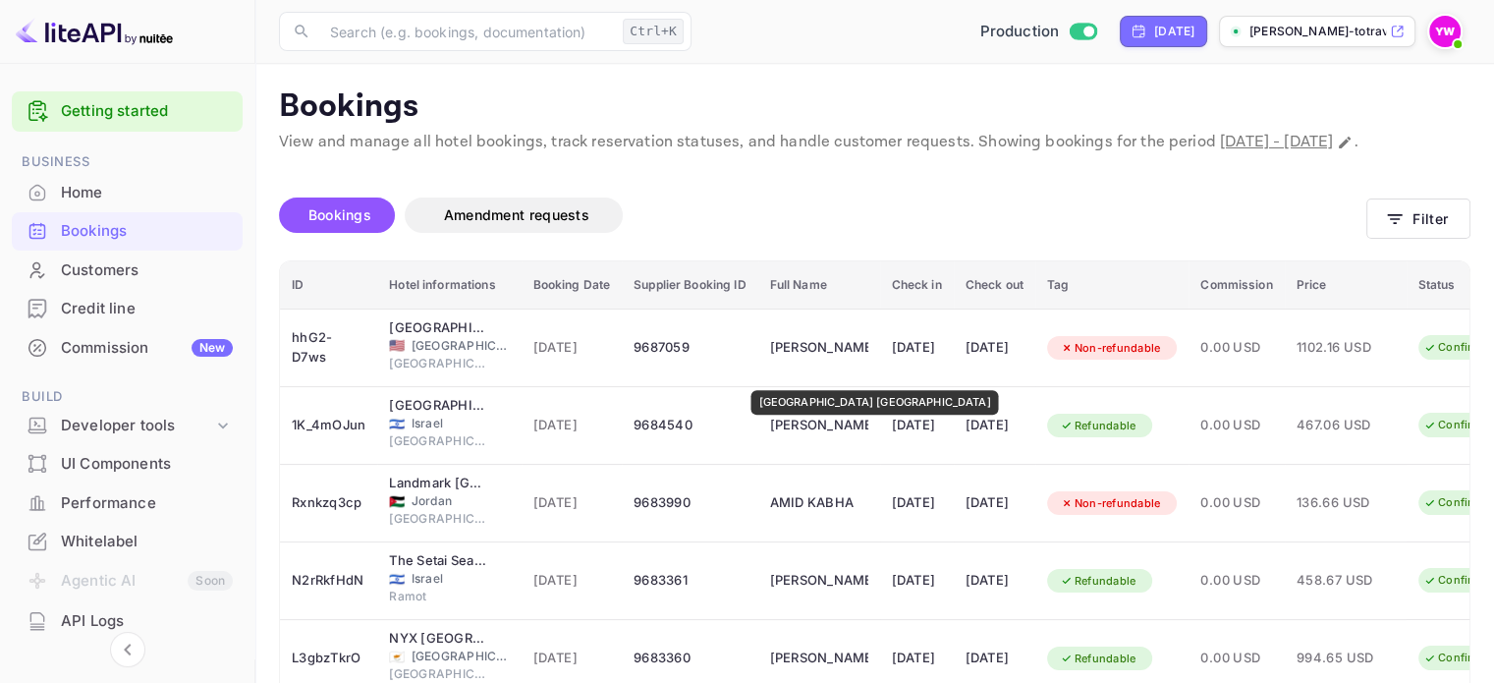
click at [403, 338] on div "[GEOGRAPHIC_DATA] [GEOGRAPHIC_DATA]" at bounding box center [438, 328] width 98 height 20
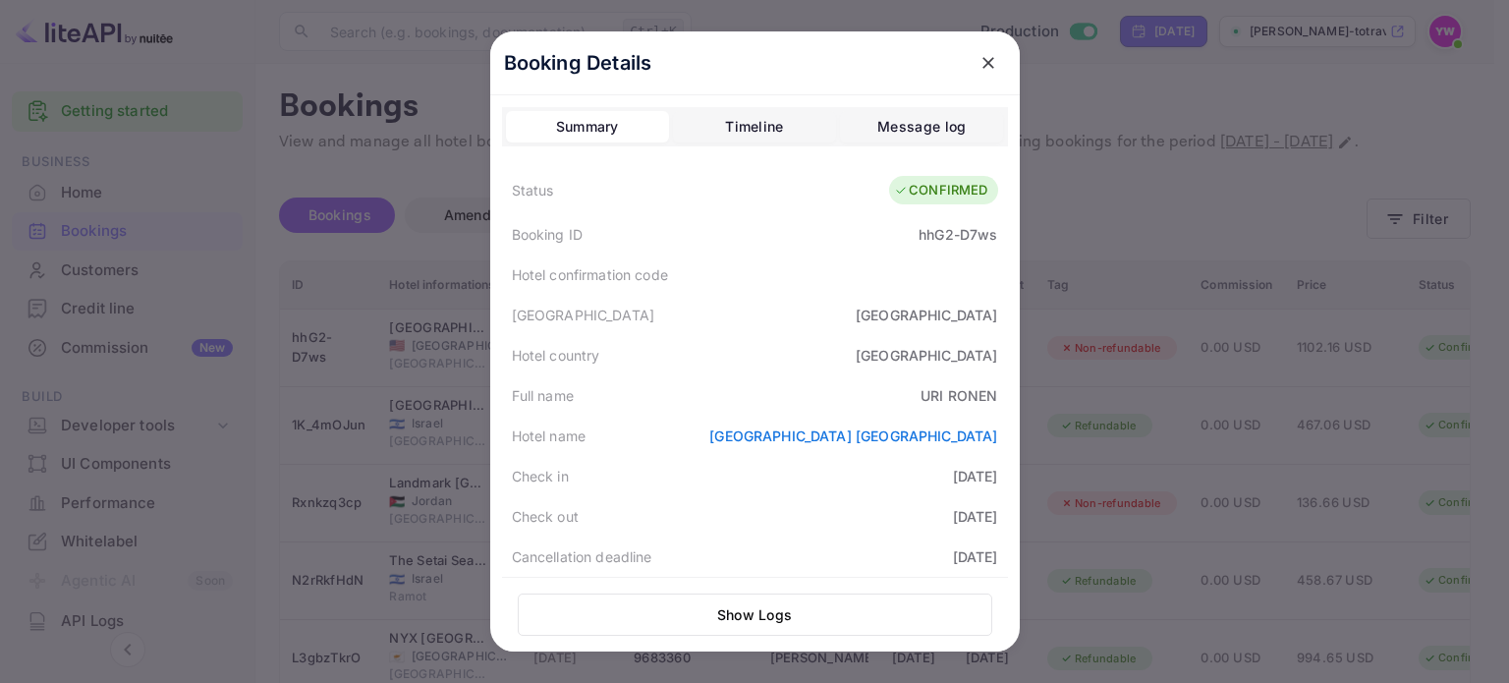
click at [1116, 211] on div at bounding box center [754, 341] width 1509 height 683
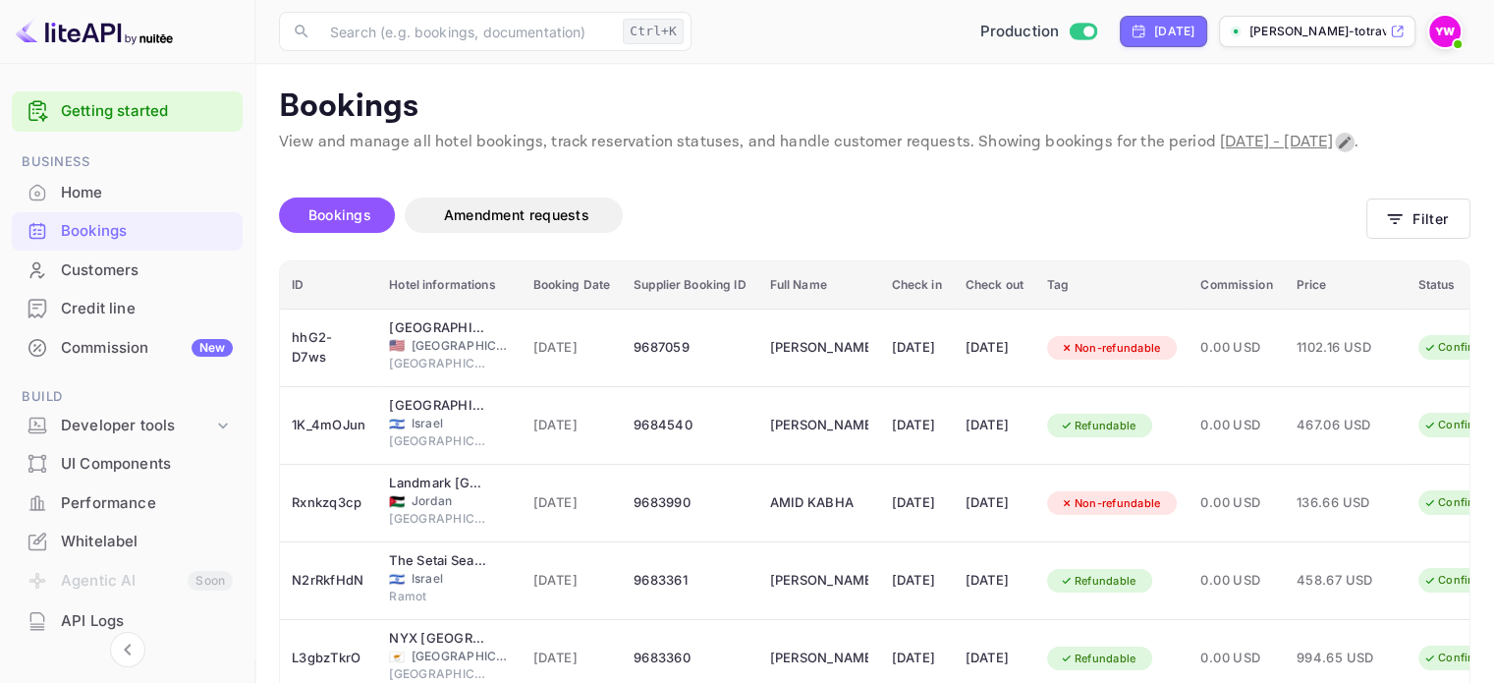
click at [1337, 150] on icon "Change date range" at bounding box center [1345, 143] width 16 height 16
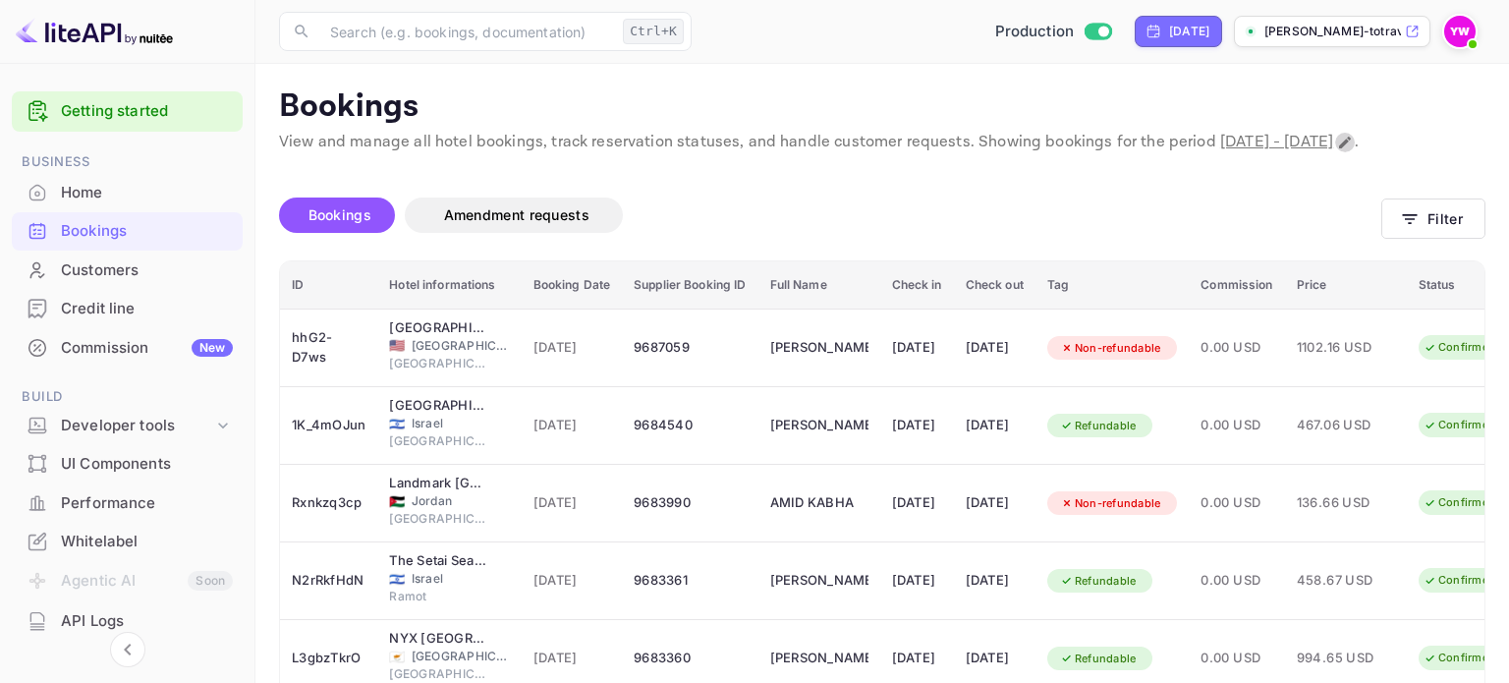
select select "8"
select select "2025"
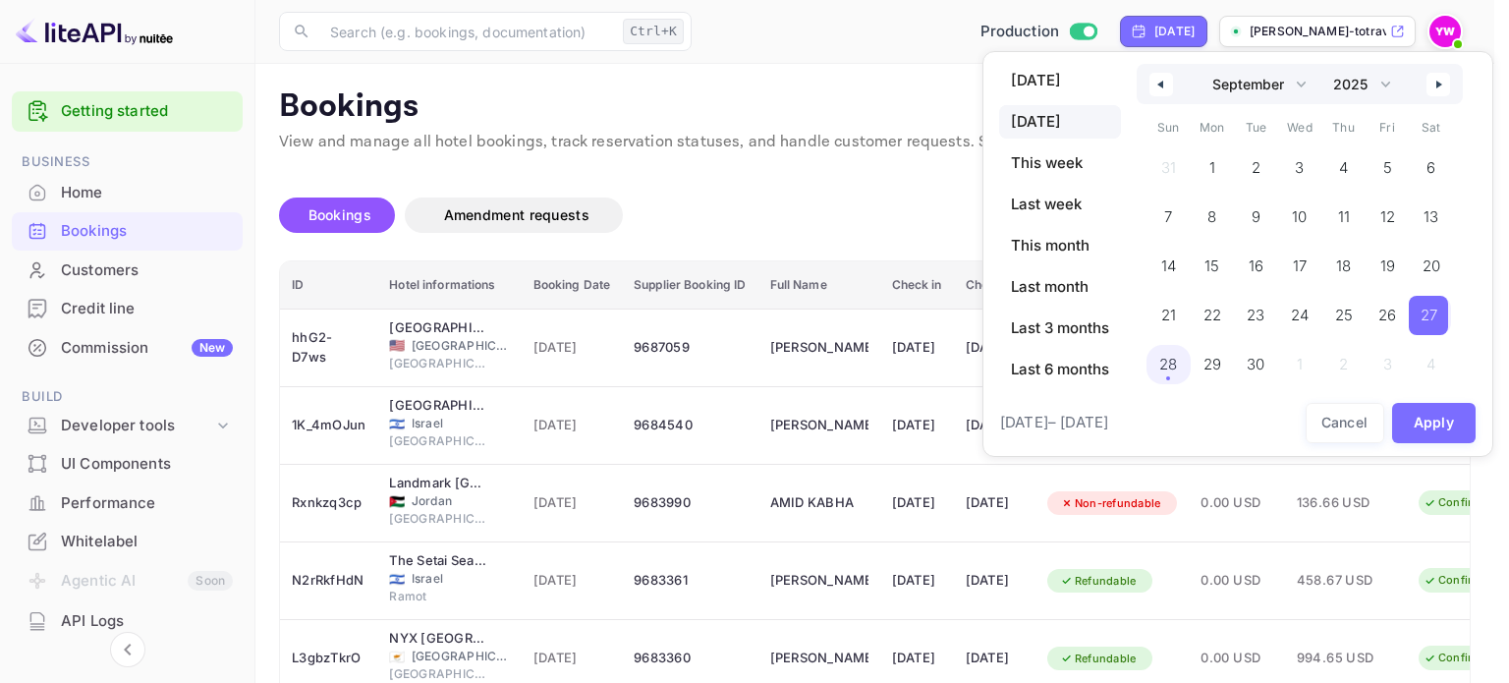
click at [1179, 368] on span "28" at bounding box center [1168, 364] width 44 height 39
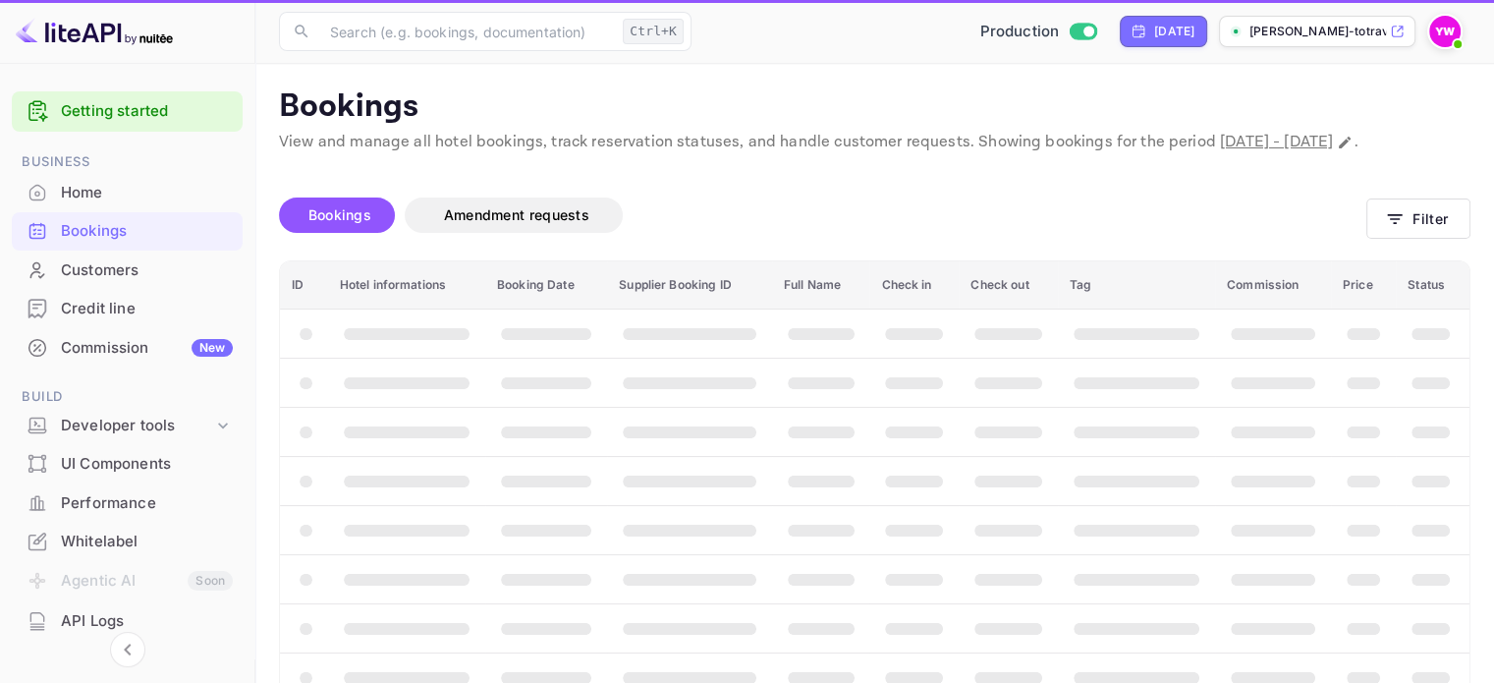
click at [1444, 407] on th "booking table" at bounding box center [1433, 382] width 74 height 49
